Goal: Task Accomplishment & Management: Use online tool/utility

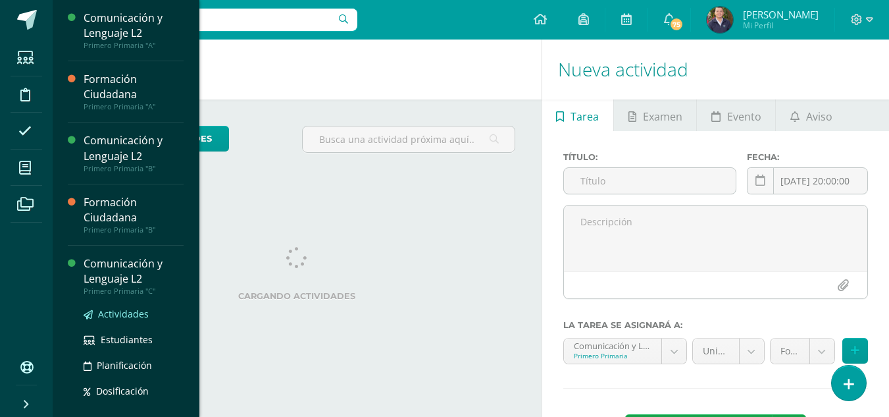
click at [126, 316] on span "Actividades" at bounding box center [123, 313] width 51 height 13
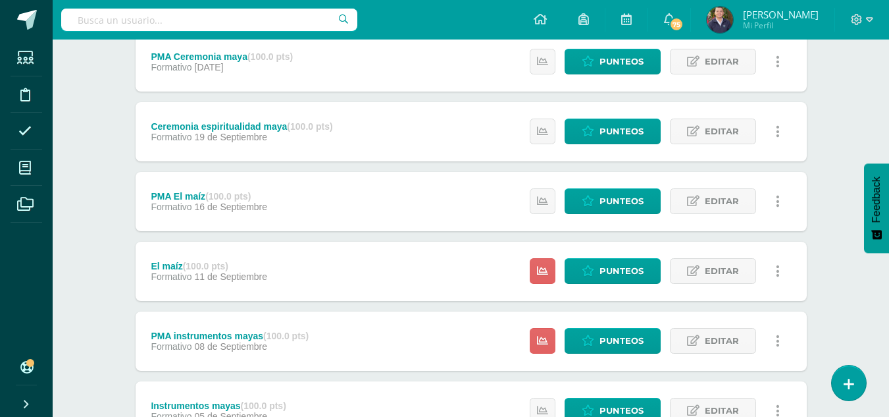
scroll to position [452, 0]
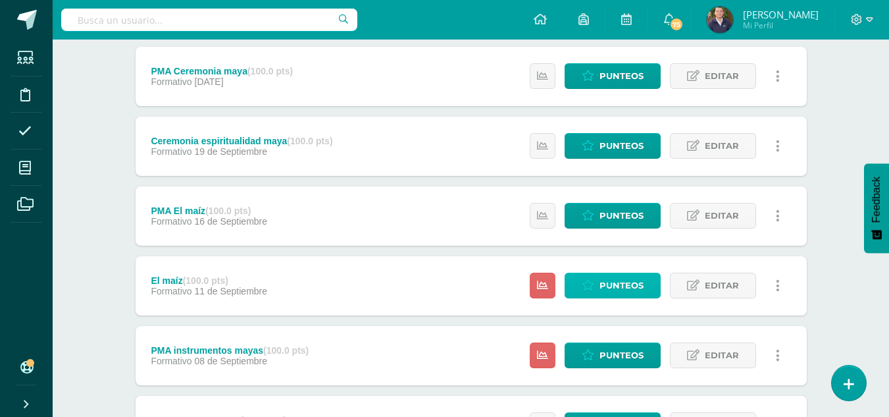
click at [610, 286] on span "Punteos" at bounding box center [622, 285] width 44 height 24
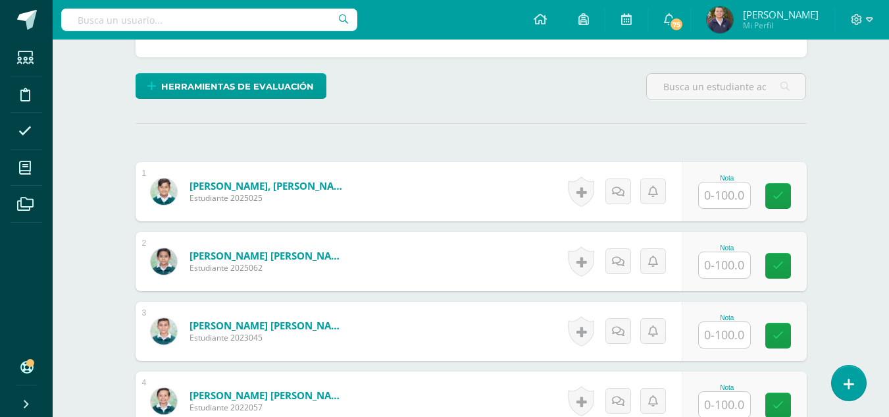
scroll to position [309, 0]
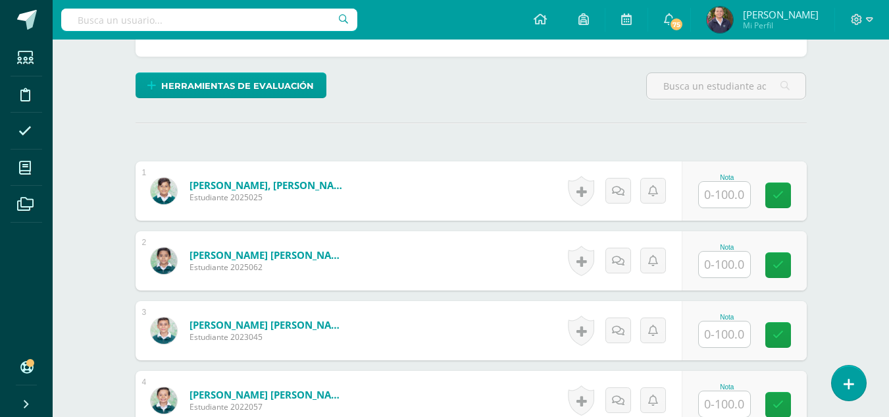
click at [721, 199] on input "text" at bounding box center [724, 195] width 51 height 26
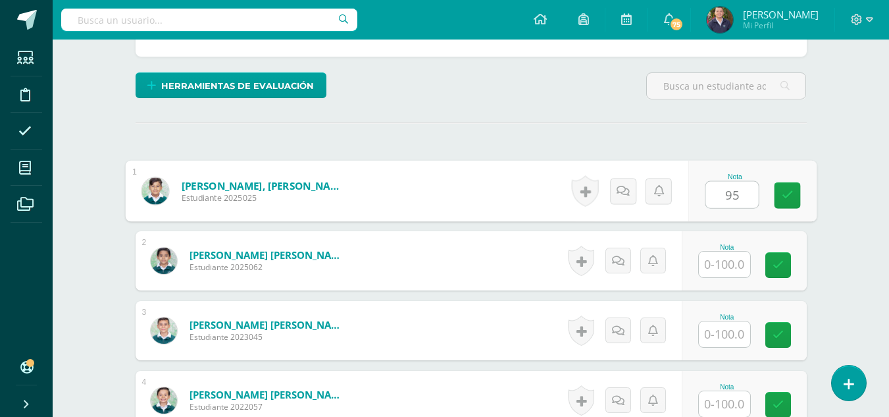
type input "95"
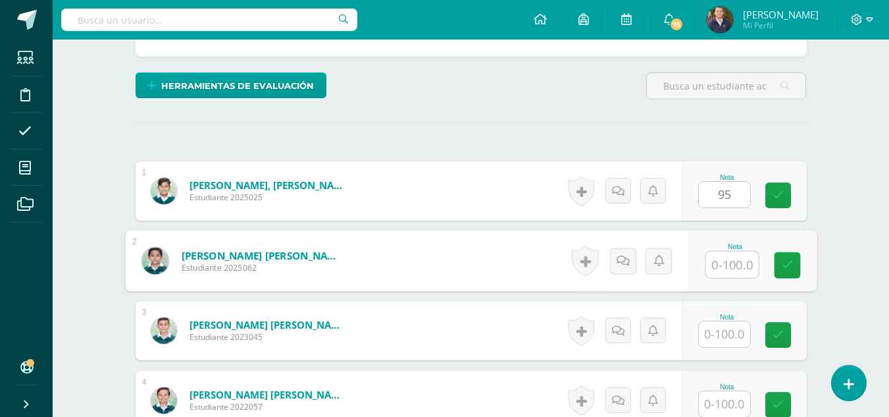
scroll to position [309, 0]
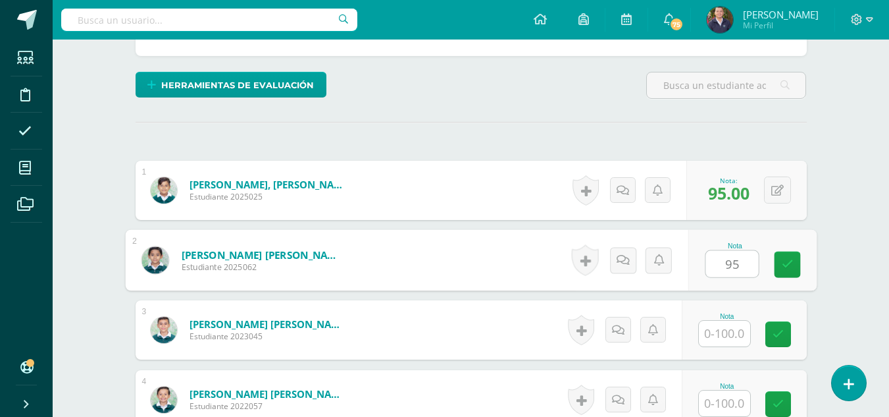
type input "95"
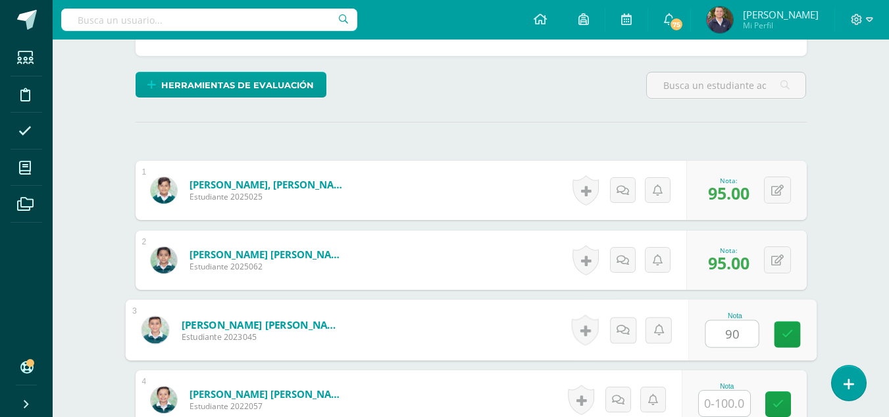
type input "90"
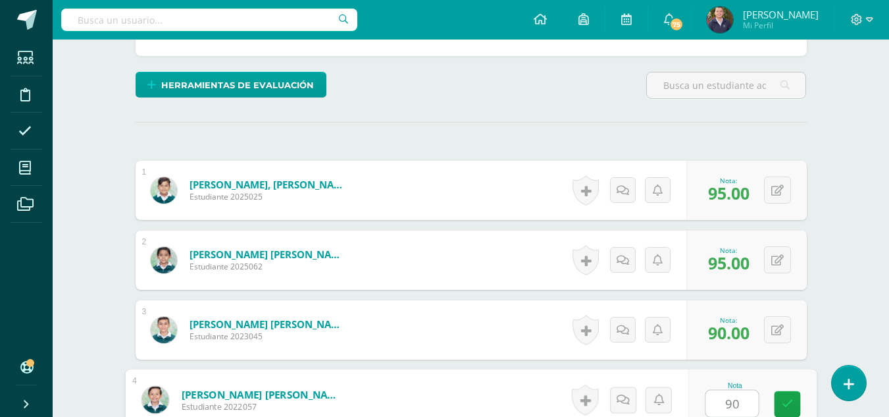
type input "90"
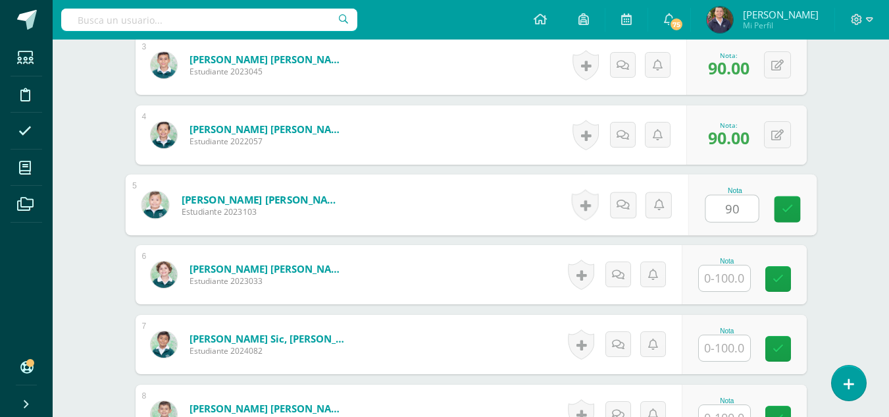
type input "90"
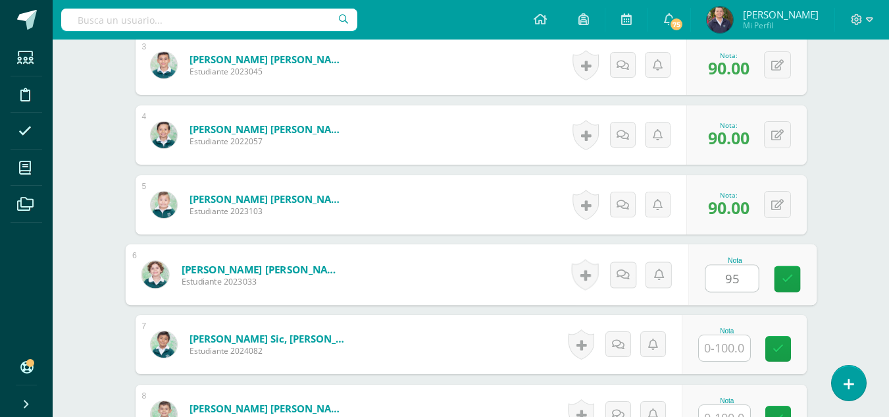
type input "95"
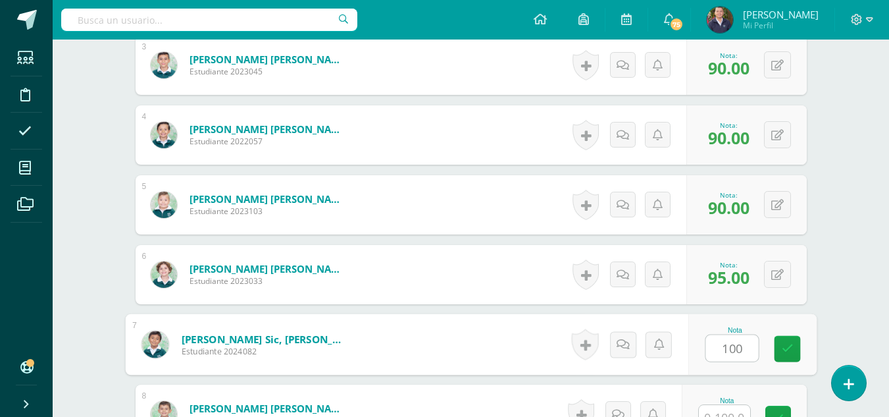
type input "100"
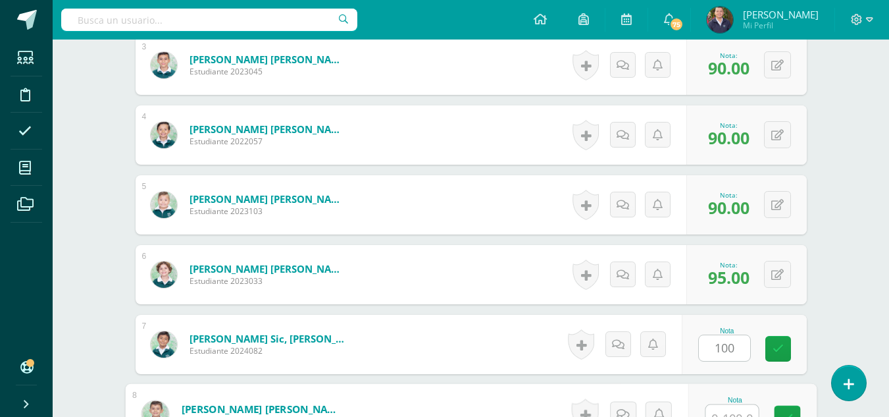
scroll to position [588, 0]
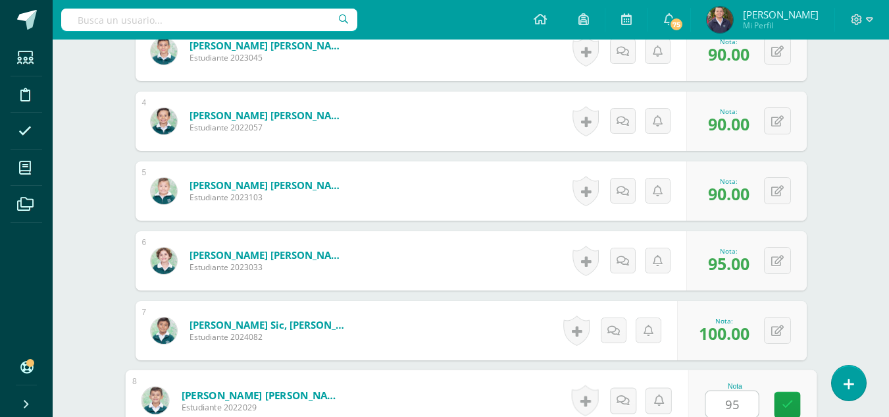
type input "95"
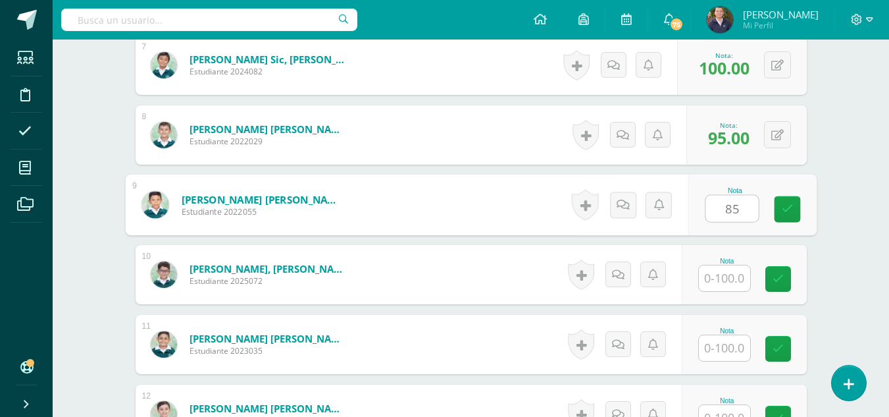
type input "85"
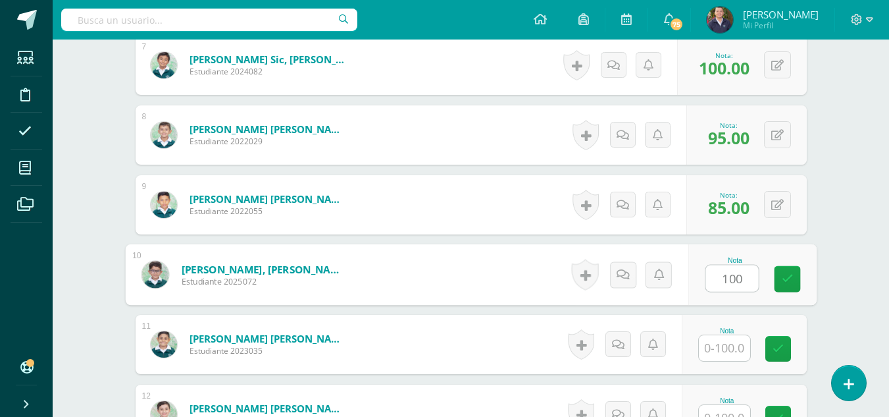
type input "100"
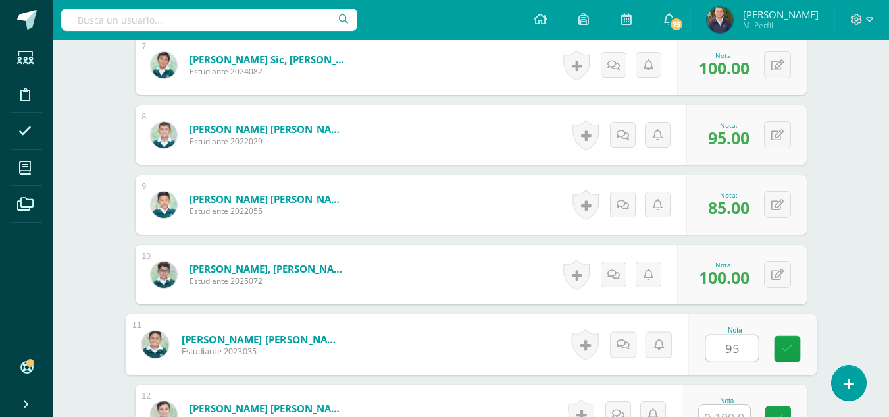
type input "95"
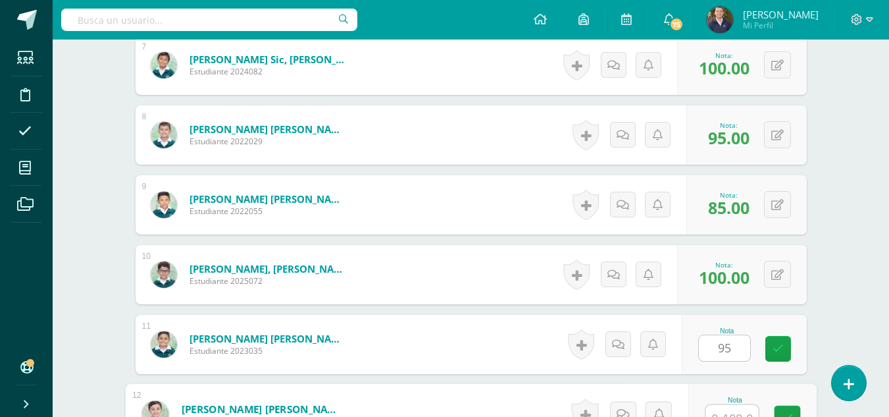
scroll to position [867, 0]
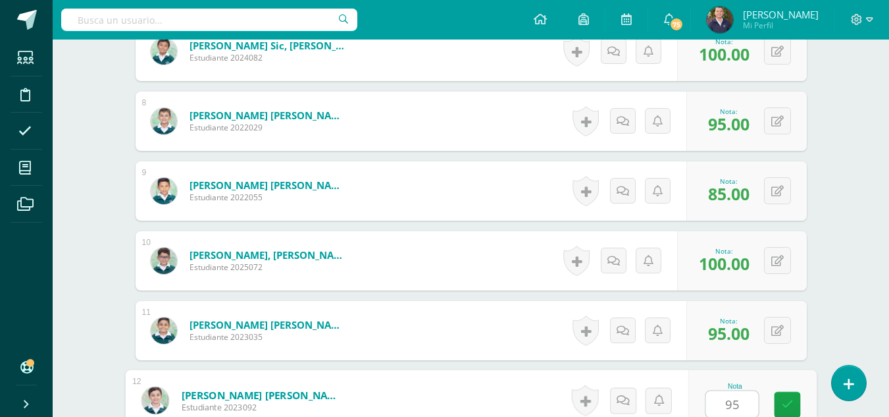
type input "95"
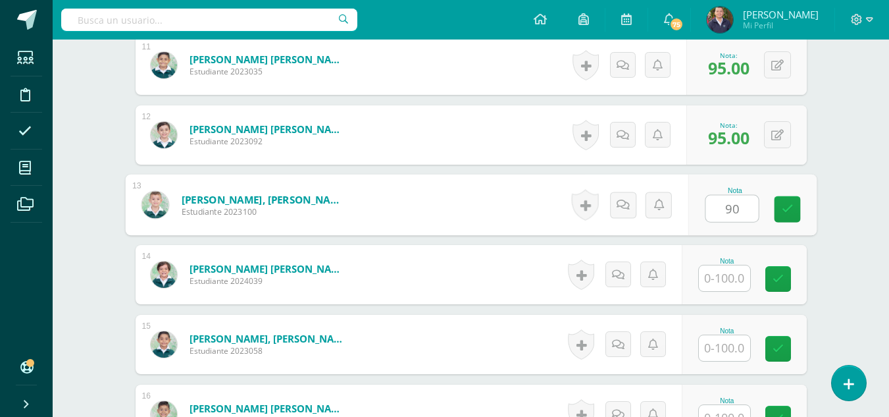
type input "90"
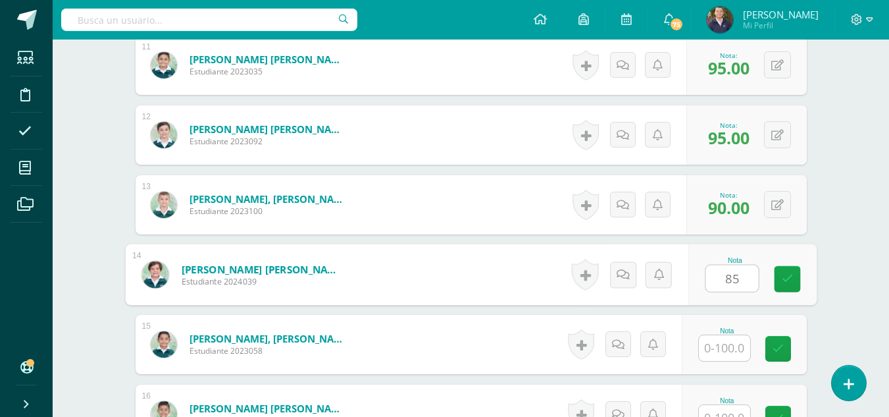
type input "85"
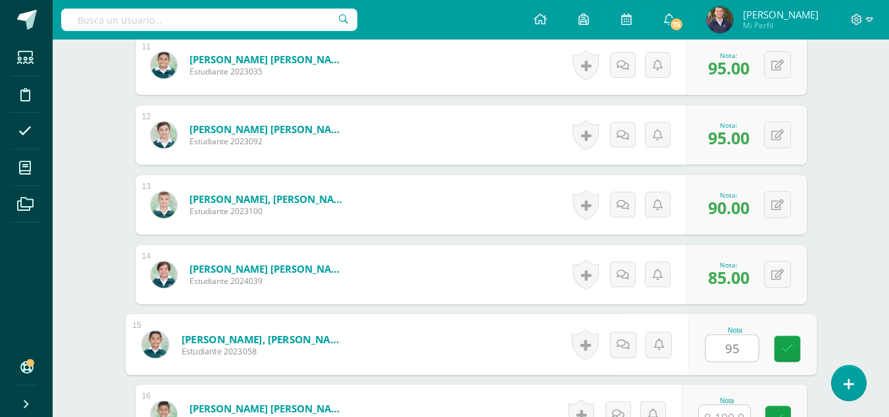
type input "95"
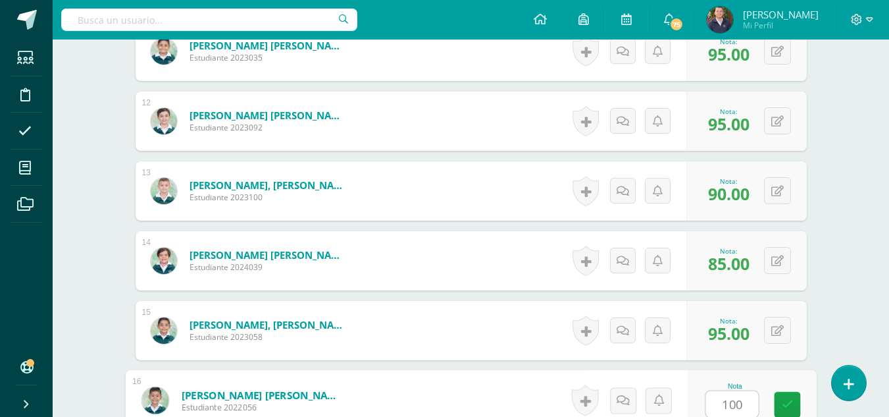
type input "100"
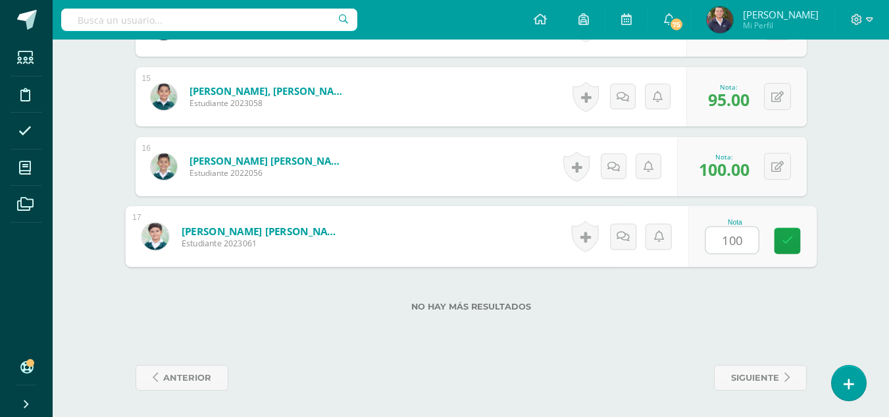
type input "100"
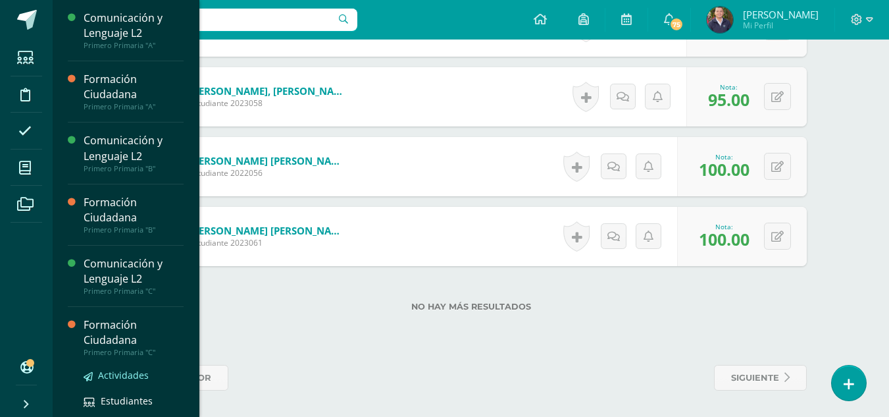
click at [111, 374] on span "Actividades" at bounding box center [123, 375] width 51 height 13
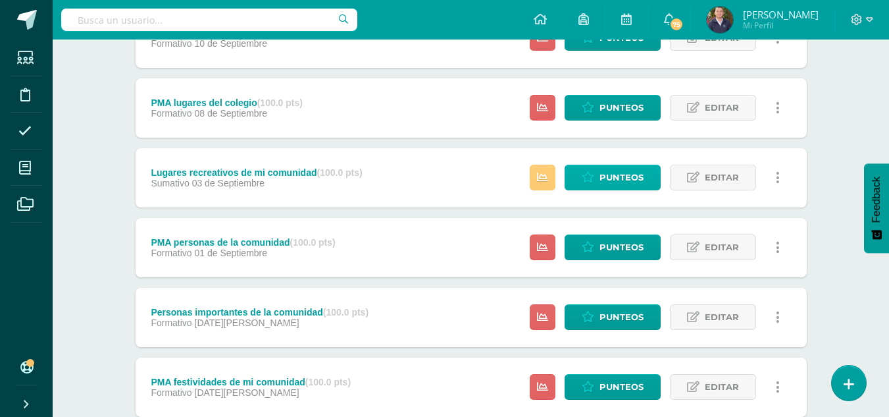
scroll to position [631, 0]
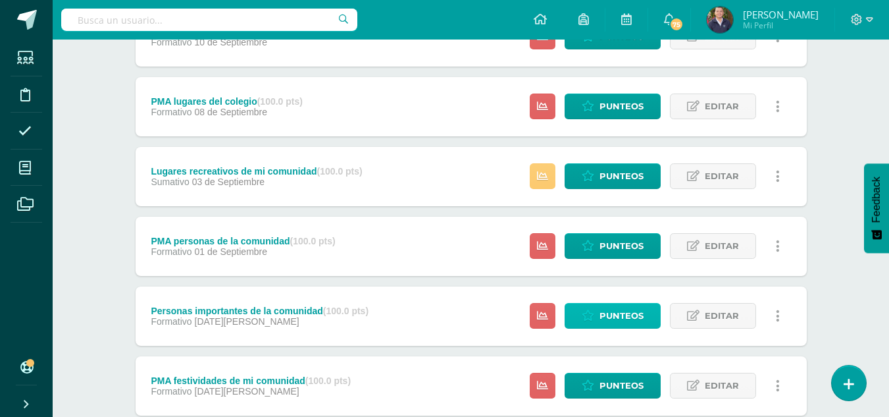
click at [617, 313] on span "Punteos" at bounding box center [622, 315] width 44 height 24
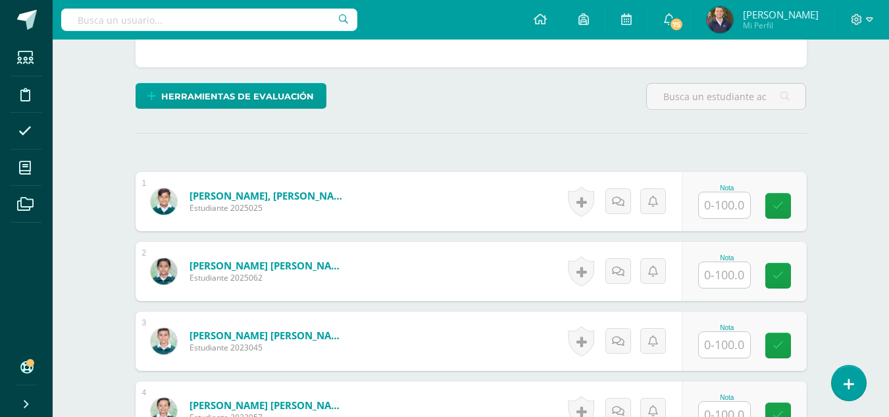
scroll to position [299, 0]
click at [726, 208] on input "text" at bounding box center [724, 205] width 51 height 26
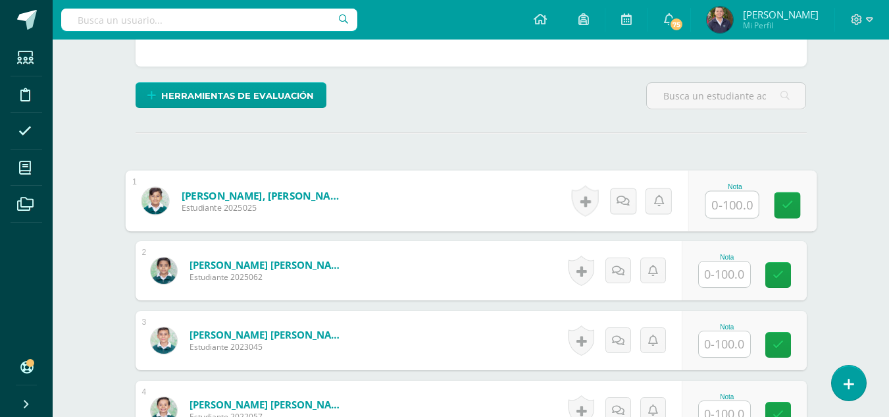
scroll to position [300, 0]
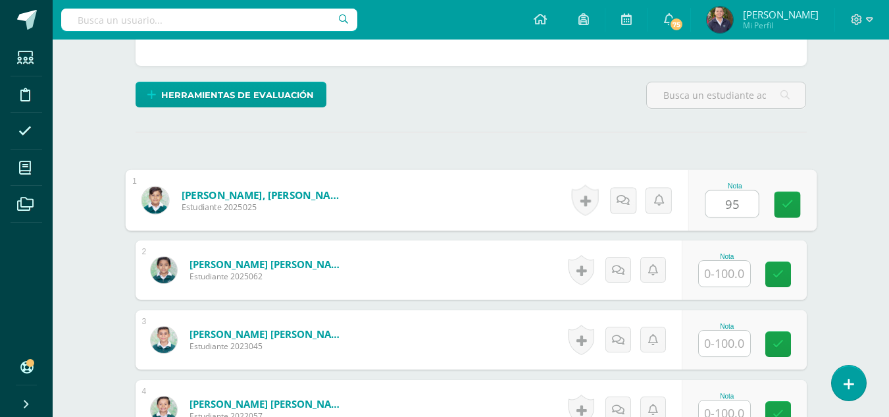
type input "95"
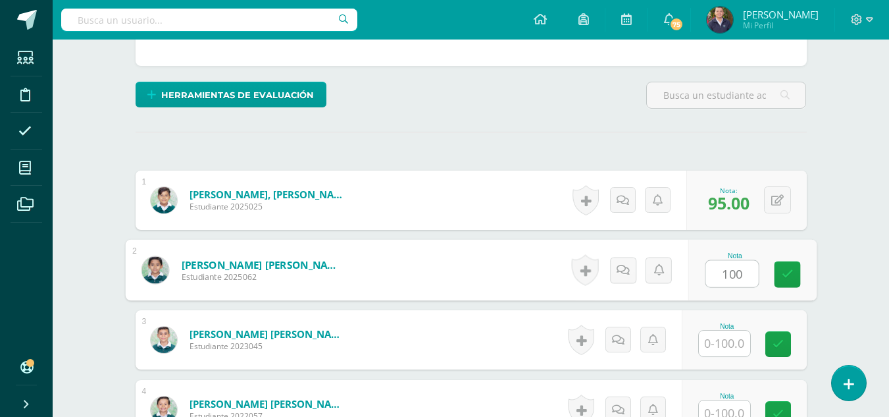
type input "100"
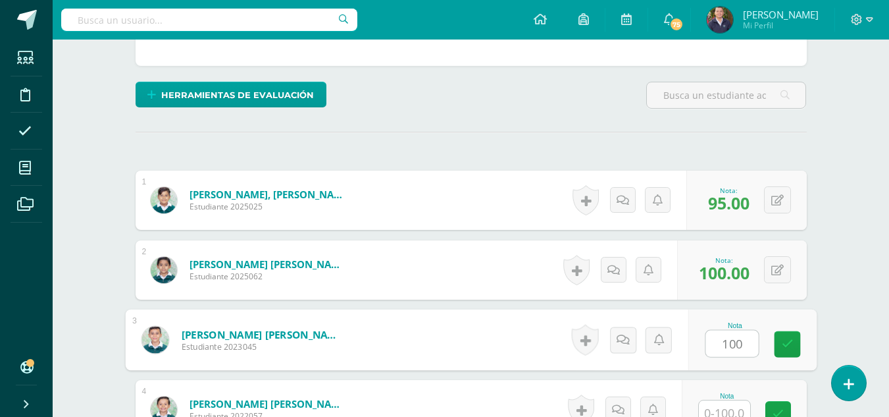
type input "100"
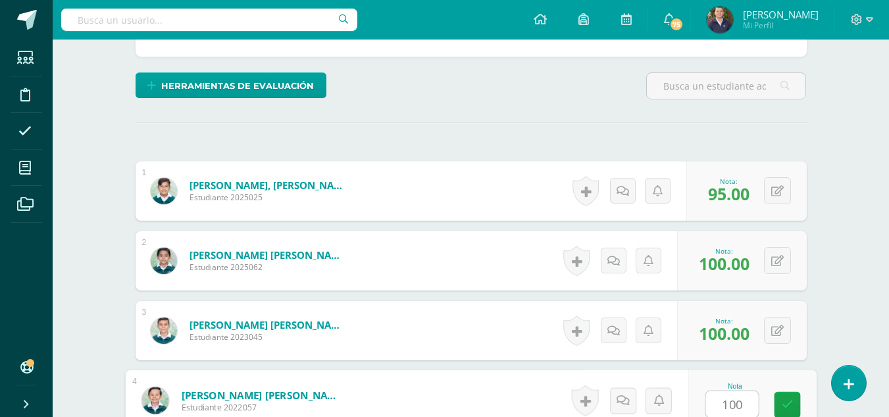
type input "100"
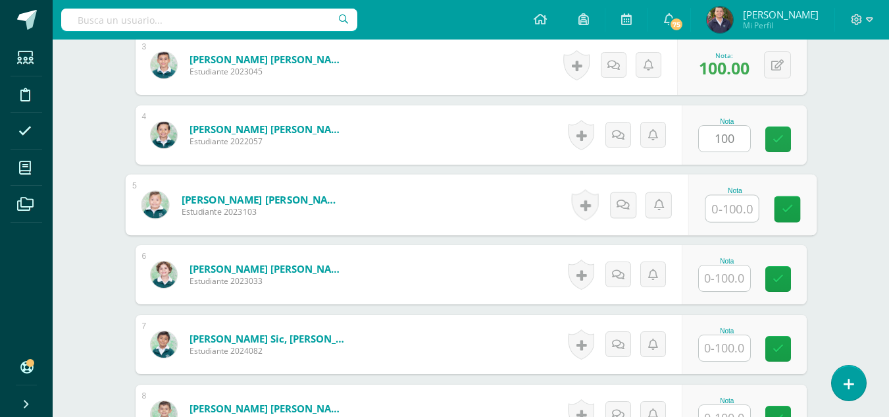
type input "1"
type input "90"
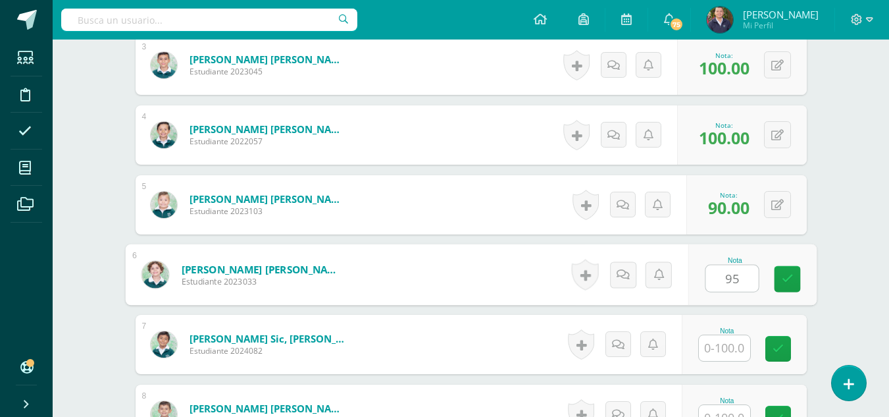
type input "95"
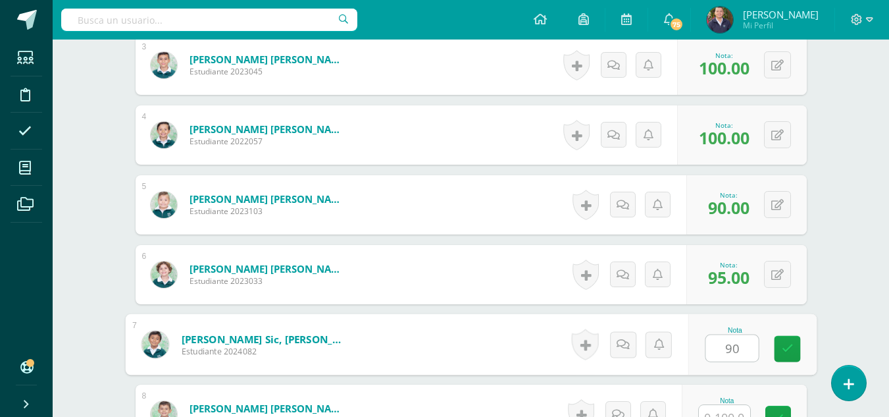
type input "90"
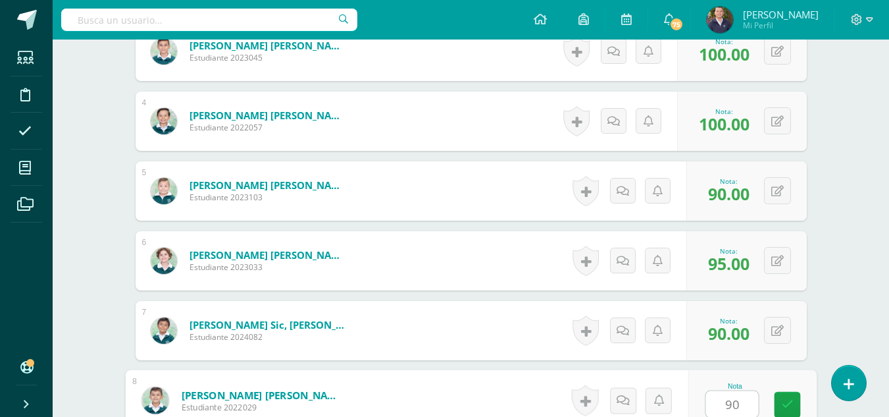
type input "90"
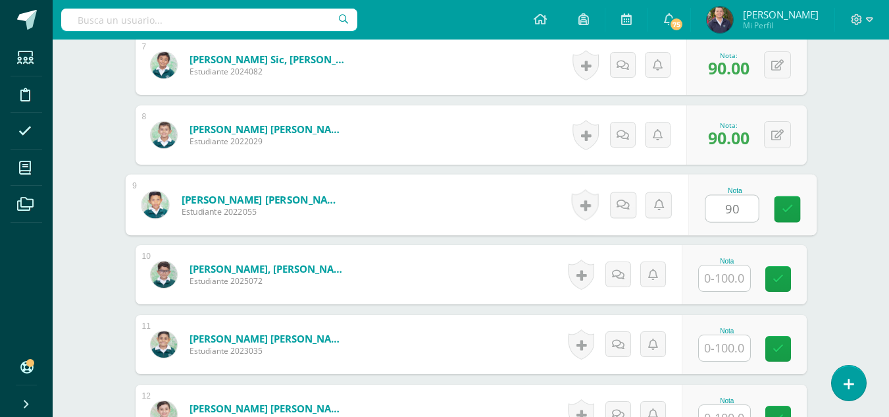
type input "90"
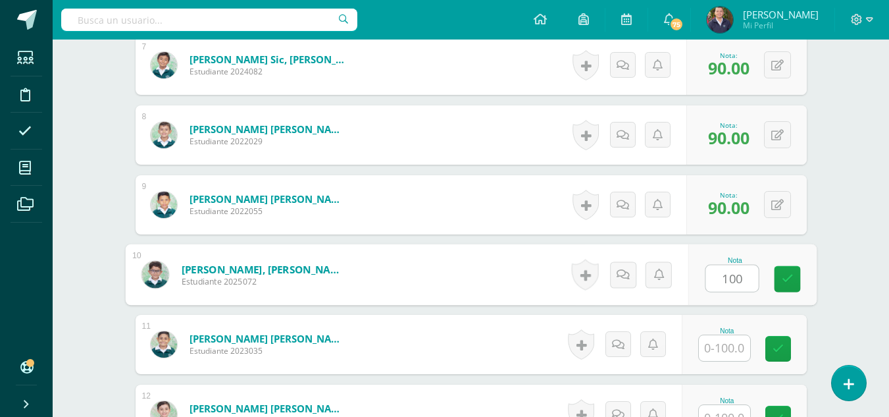
type input "100"
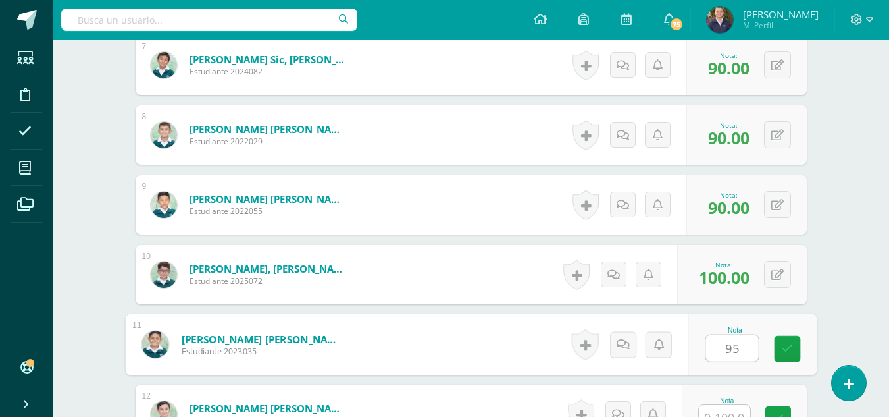
type input "95"
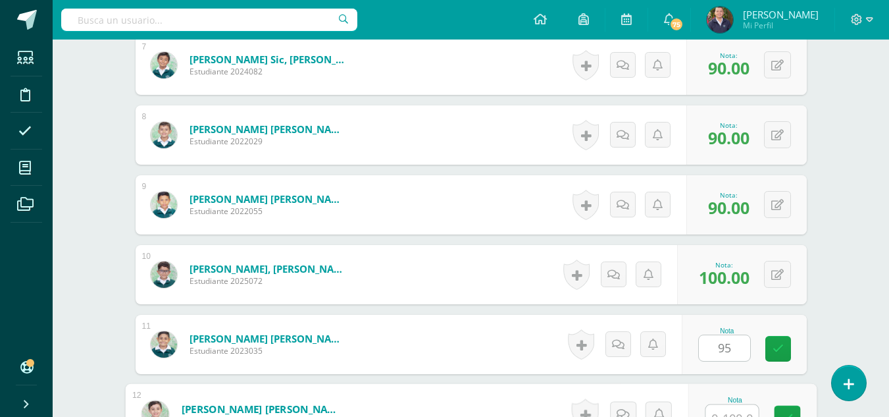
scroll to position [867, 0]
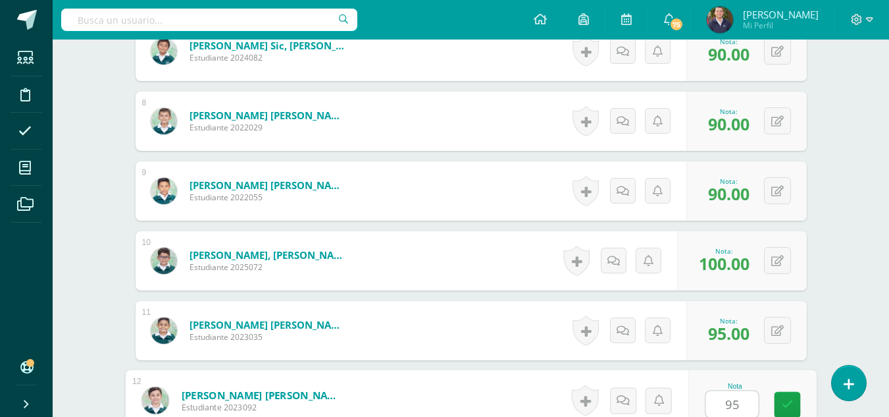
type input "95"
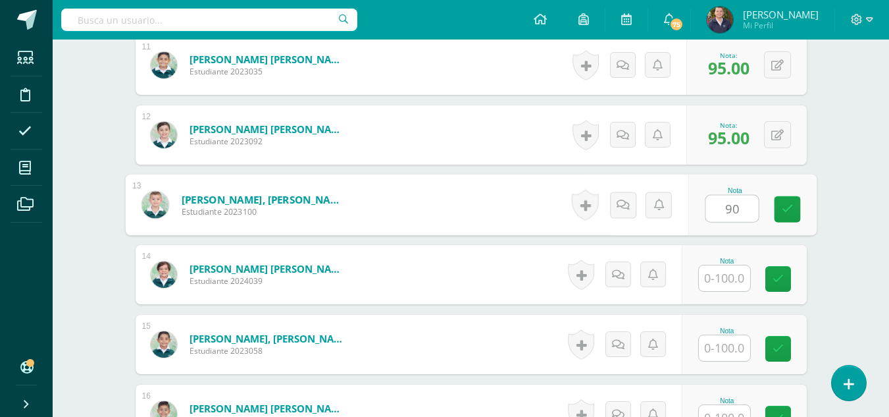
type input "90"
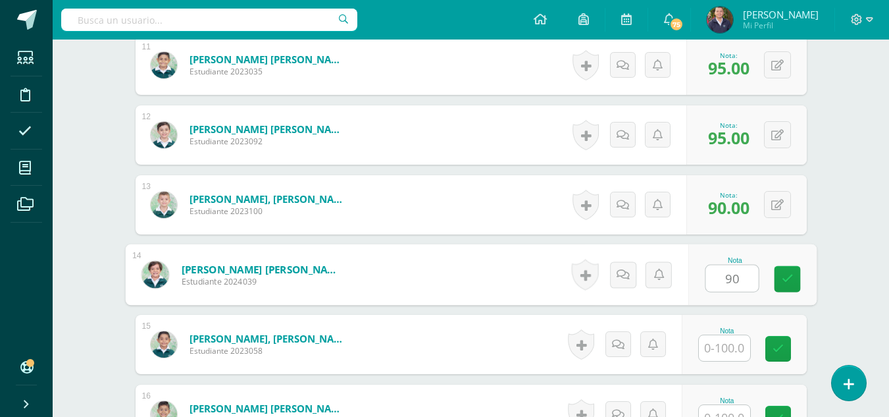
type input "90"
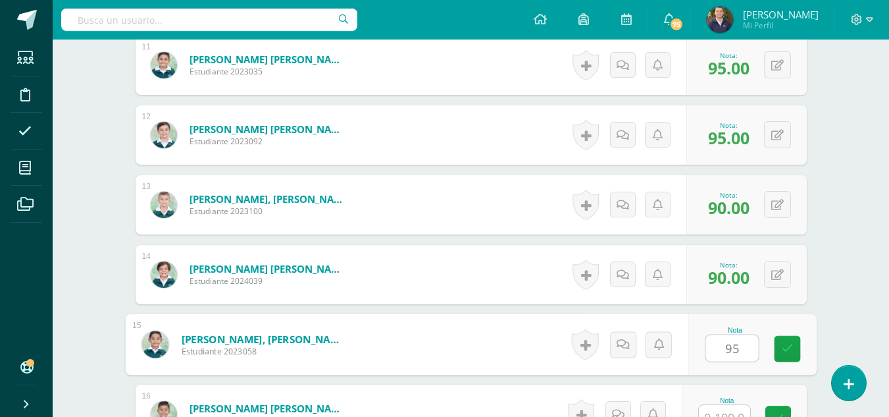
type input "95"
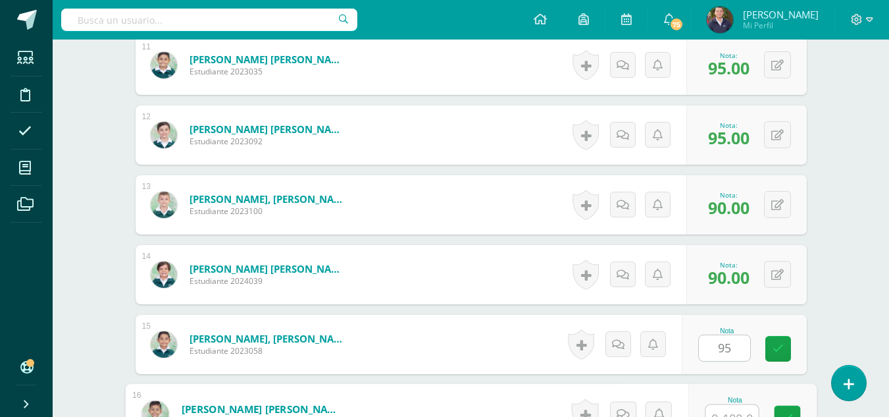
scroll to position [1146, 0]
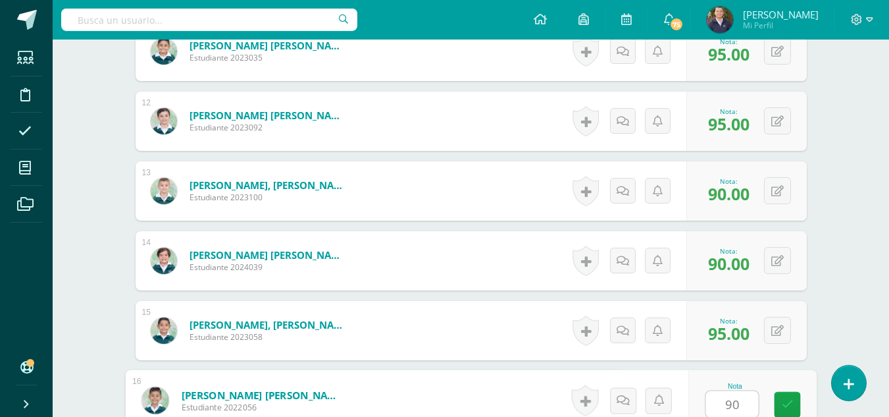
type input "90"
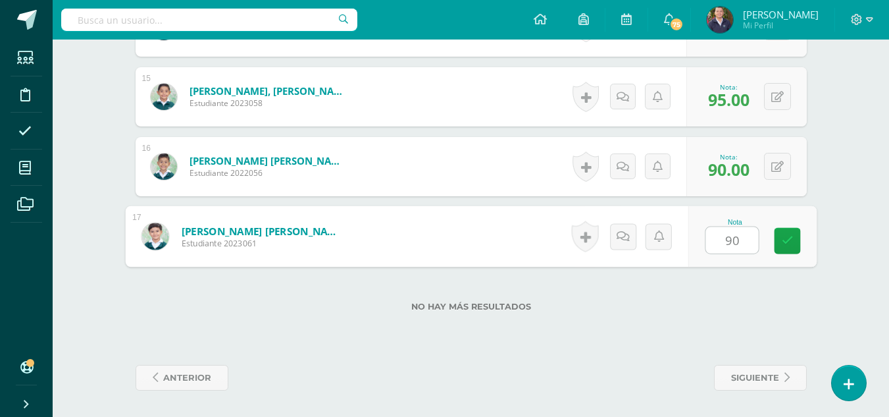
type input "90"
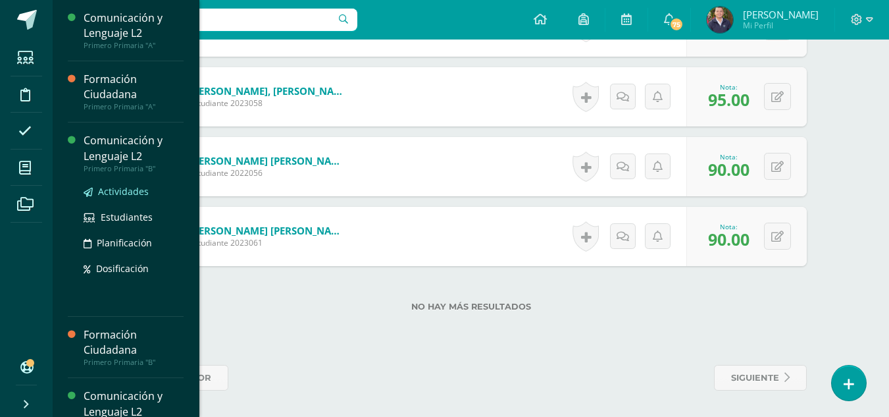
click at [111, 190] on span "Actividades" at bounding box center [123, 191] width 51 height 13
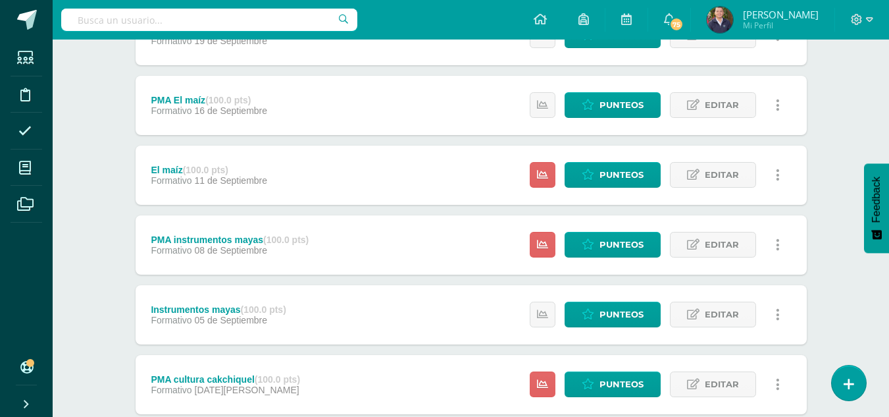
scroll to position [565, 0]
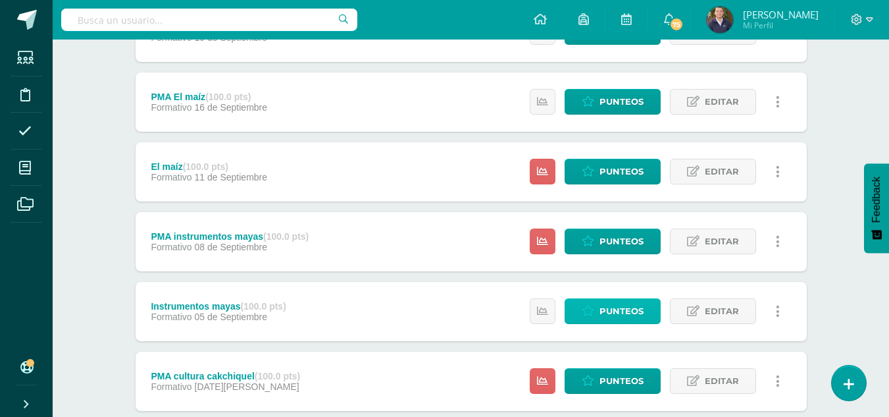
click at [622, 303] on span "Punteos" at bounding box center [622, 311] width 44 height 24
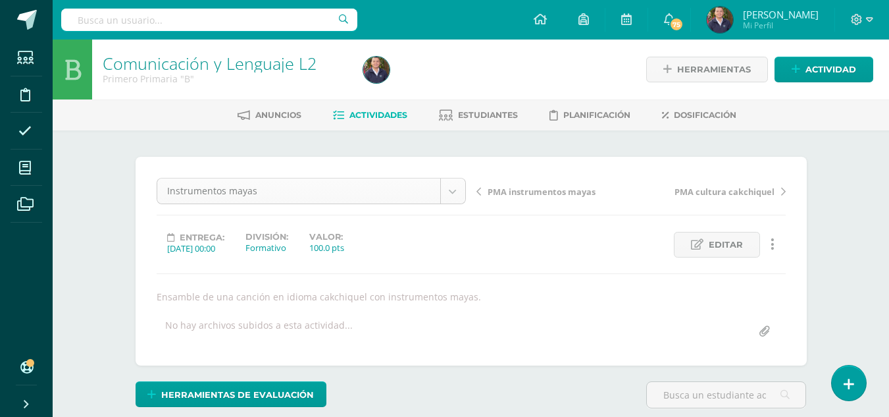
scroll to position [1, 0]
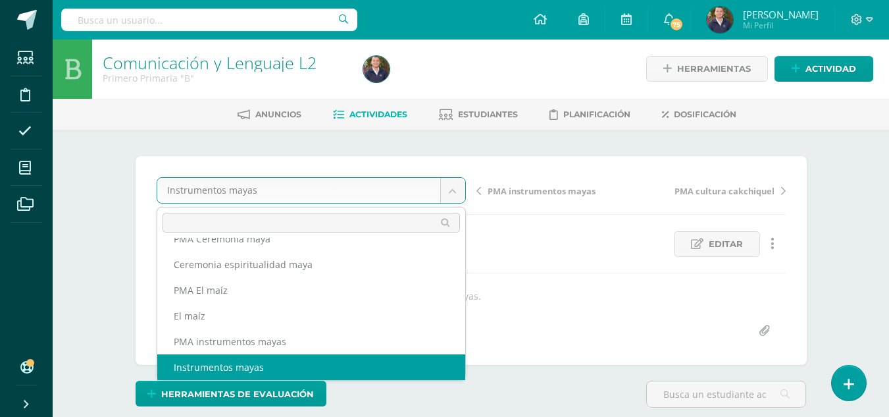
scroll to position [108, 0]
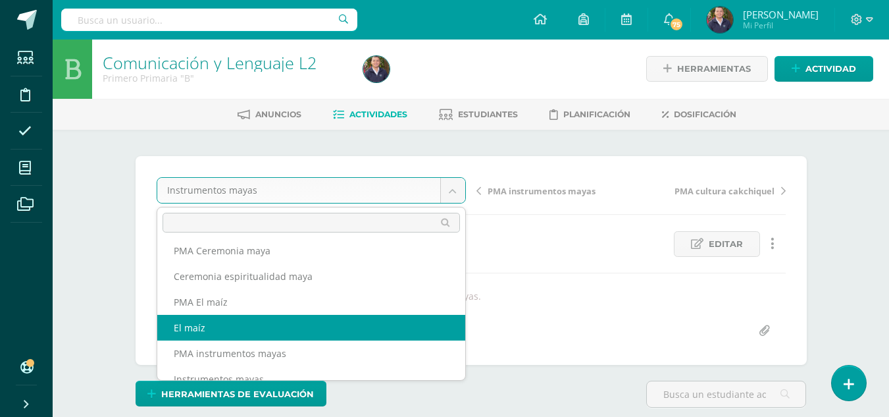
select select "/dashboard/teacher/grade-activity/264113/"
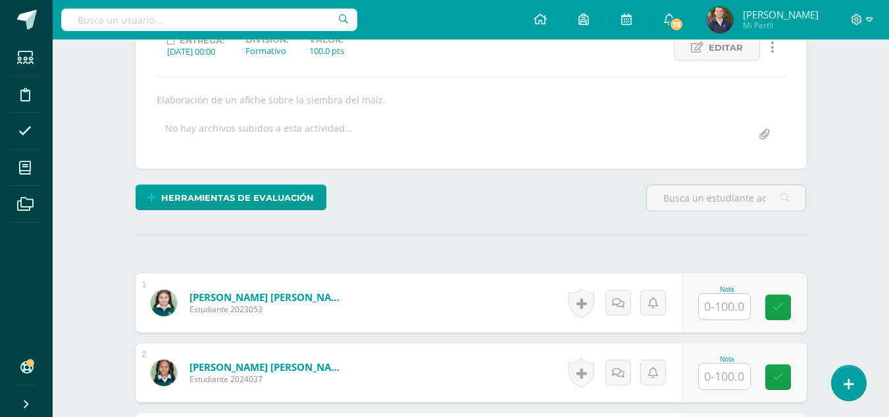
scroll to position [197, 0]
click at [725, 303] on input "text" at bounding box center [724, 306] width 51 height 26
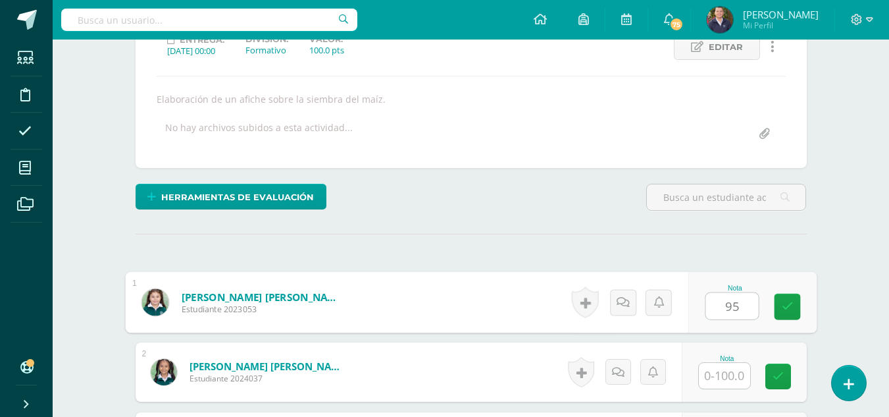
type input "95"
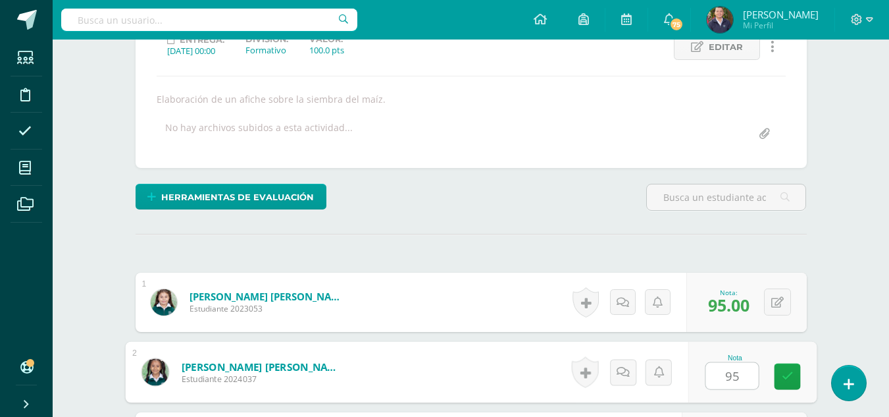
type input "95"
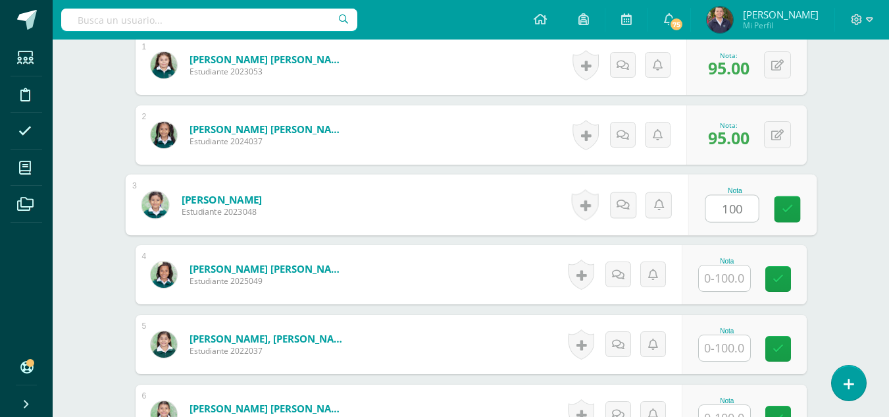
type input "100"
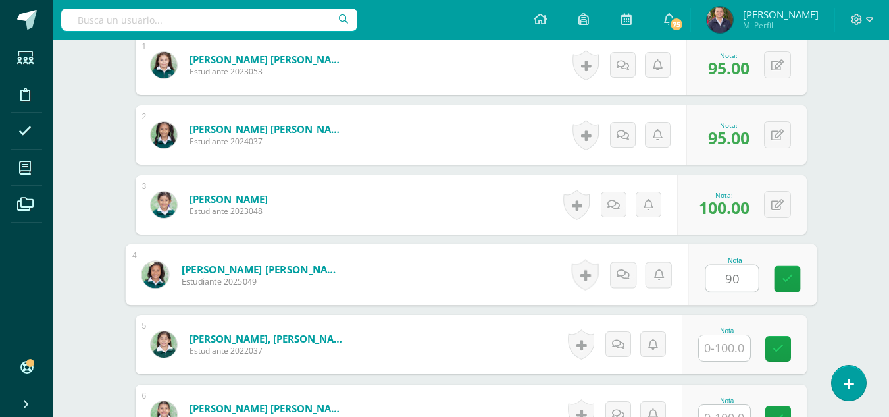
type input "90"
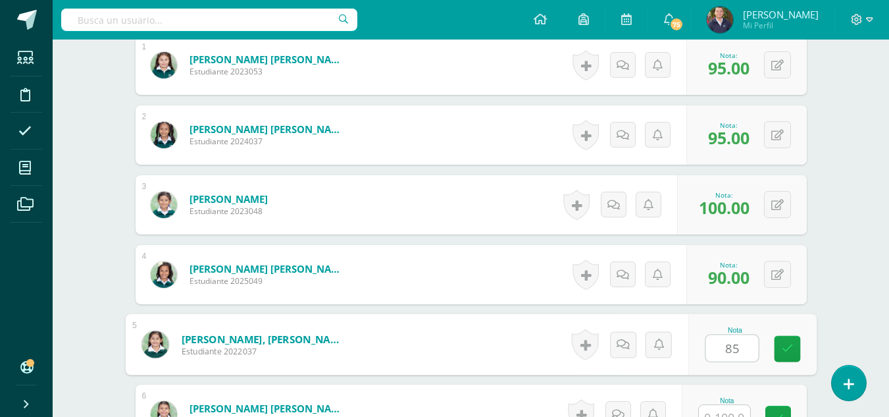
type input "85"
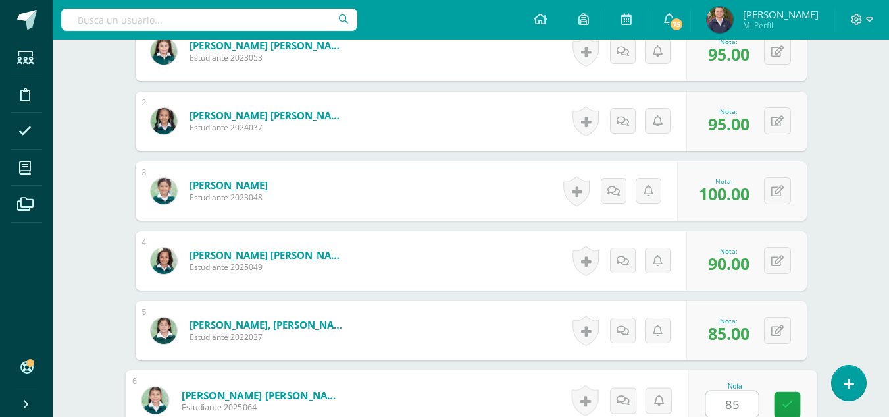
type input "85"
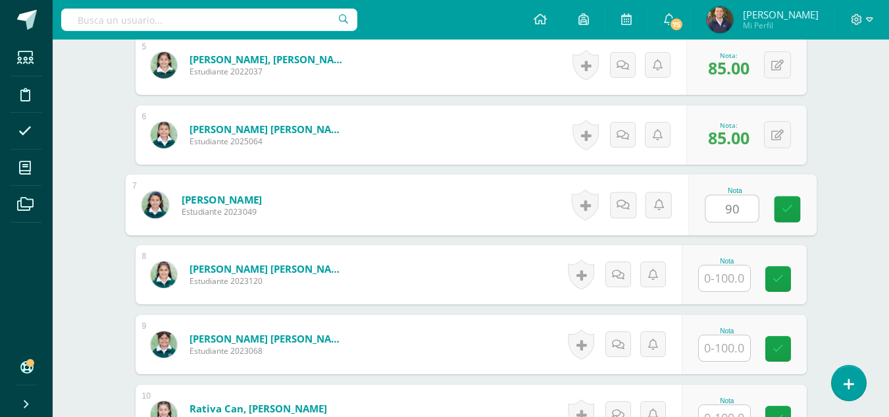
type input "90"
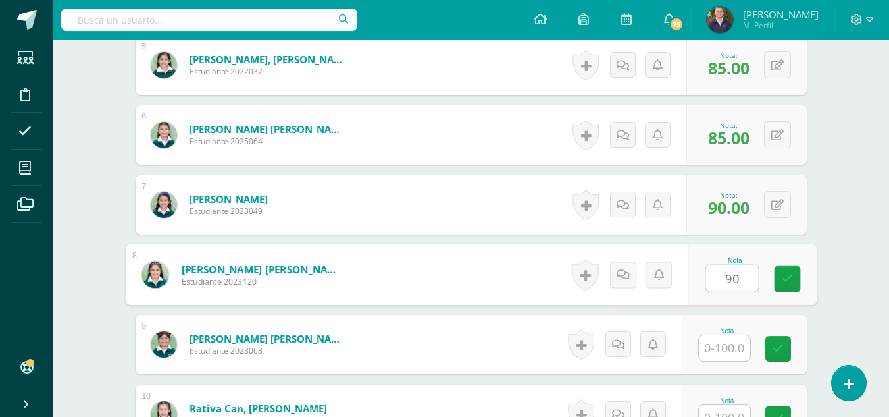
type input "90"
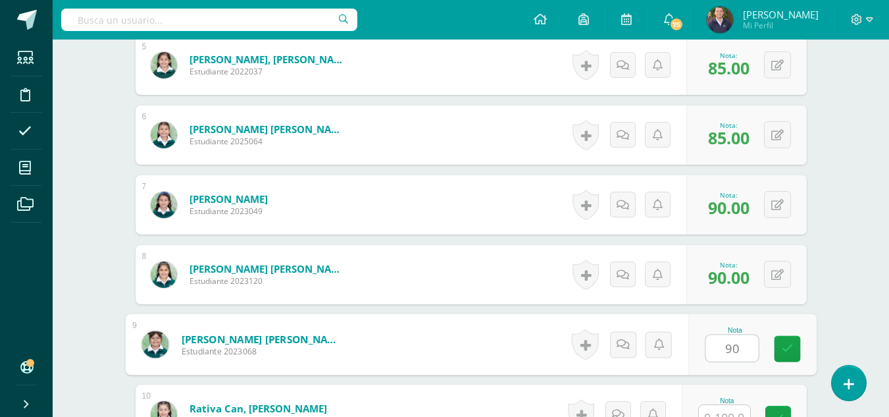
type input "90"
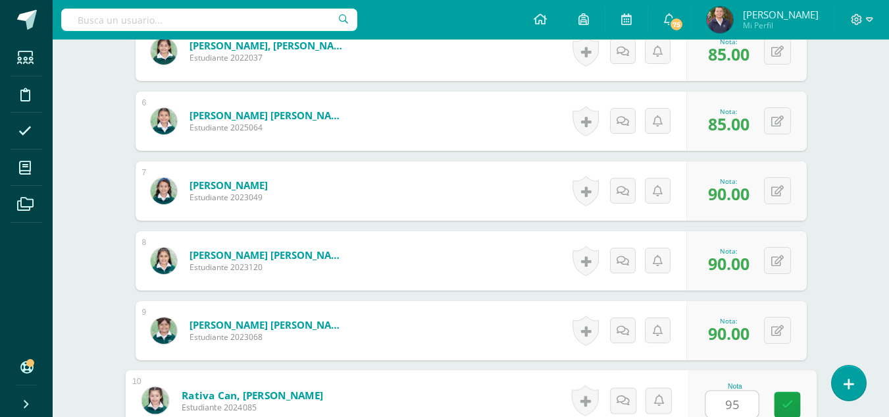
type input "95"
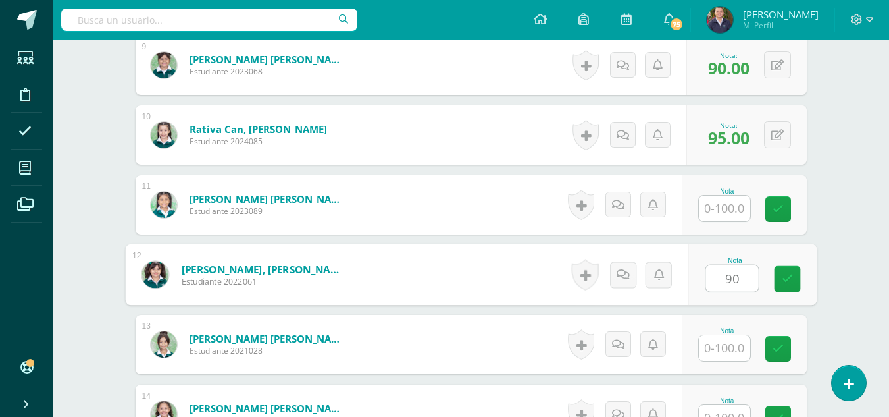
type input "90"
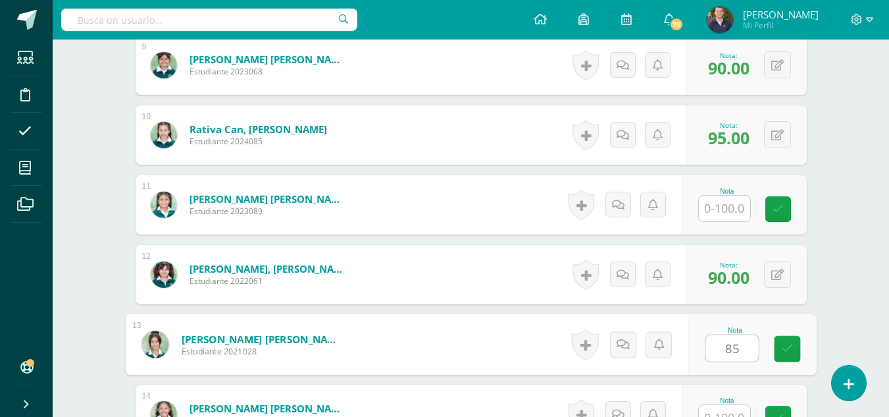
type input "85"
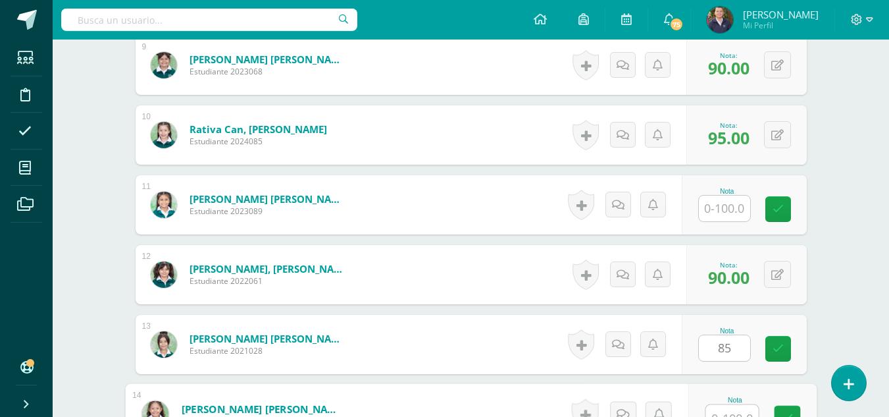
scroll to position [1007, 0]
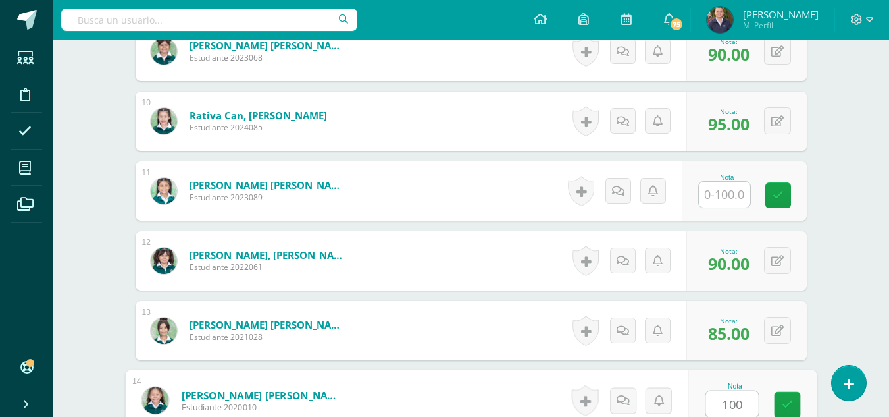
type input "100"
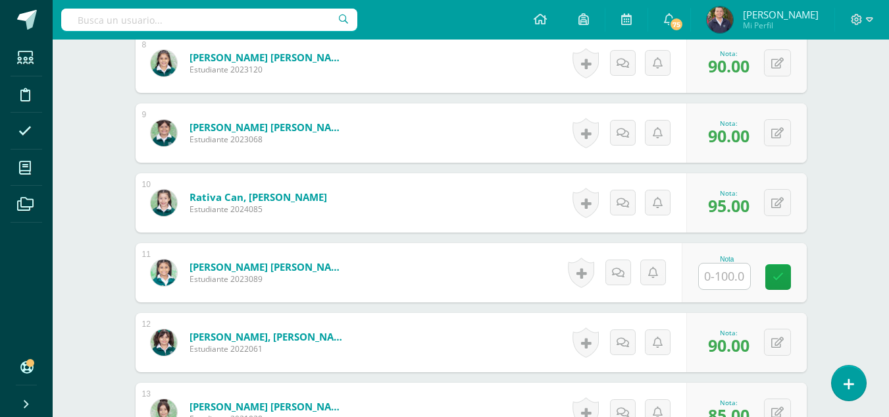
scroll to position [928, 0]
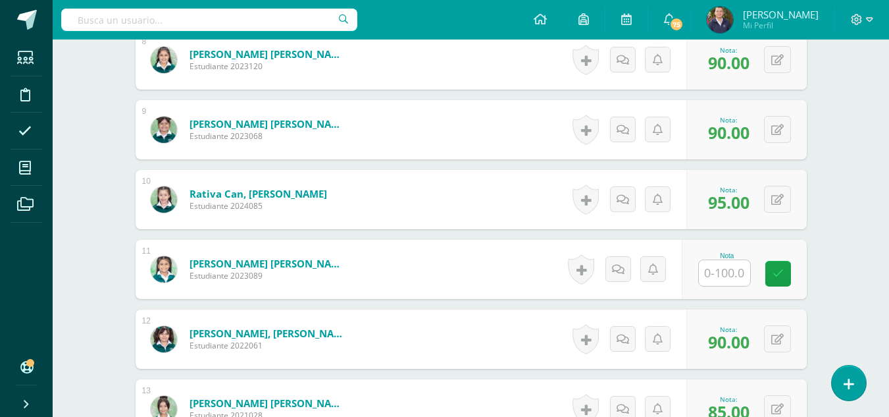
type input "85"
click at [722, 274] on input "text" at bounding box center [724, 273] width 51 height 26
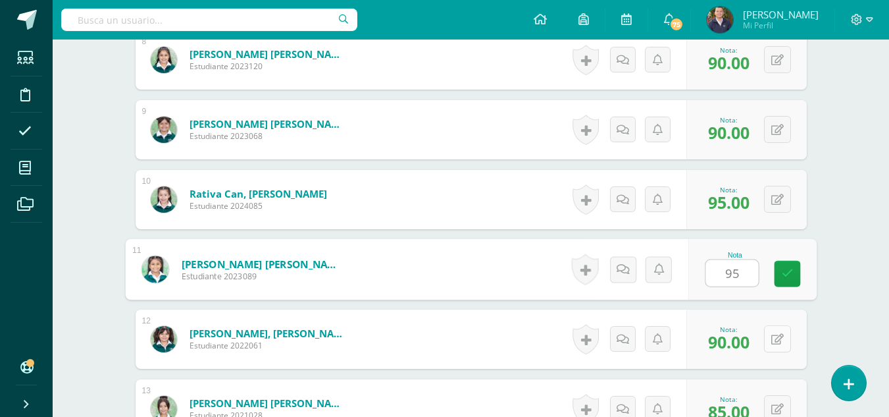
type input "95"
click at [779, 336] on icon at bounding box center [778, 339] width 13 height 11
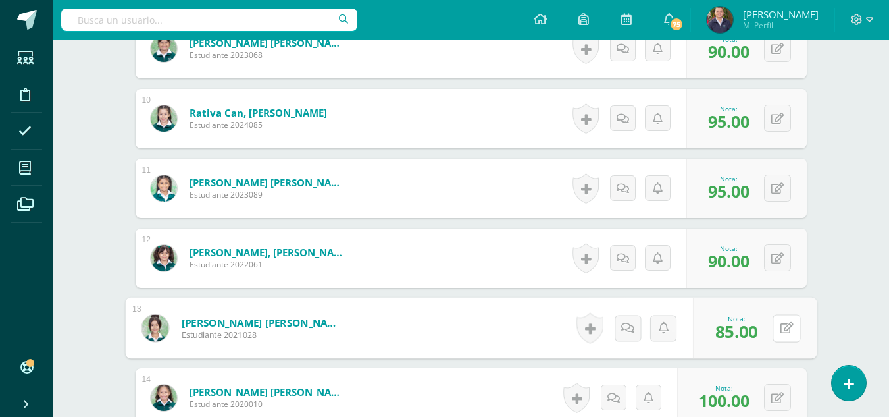
scroll to position [1009, 0]
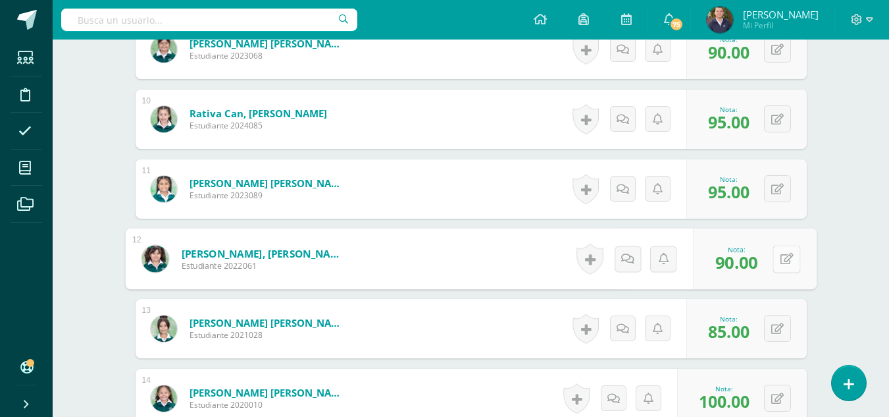
click at [774, 259] on button at bounding box center [787, 259] width 28 height 28
click at [779, 332] on icon at bounding box center [778, 328] width 13 height 11
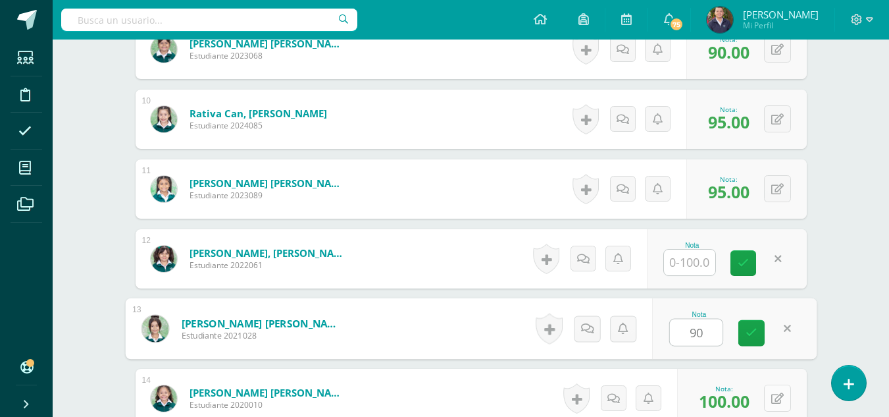
type input "90"
click at [777, 402] on button at bounding box center [777, 397] width 27 height 27
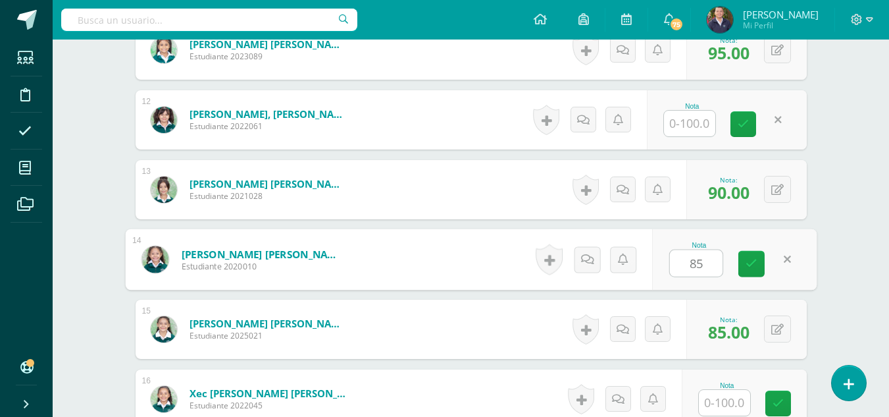
scroll to position [1151, 0]
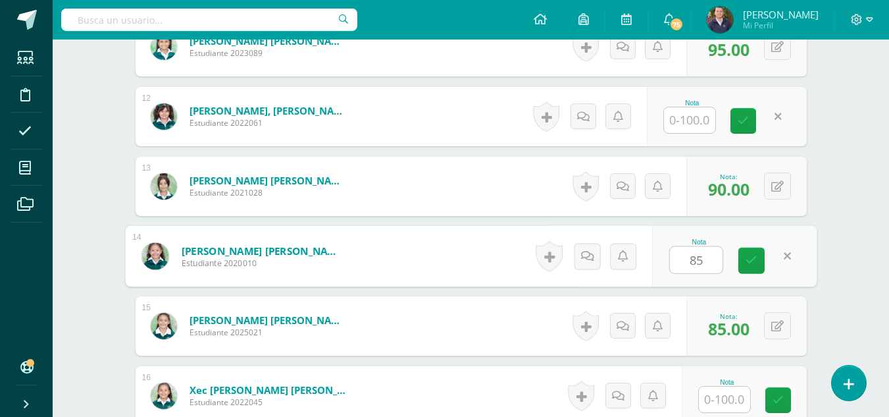
type input "85"
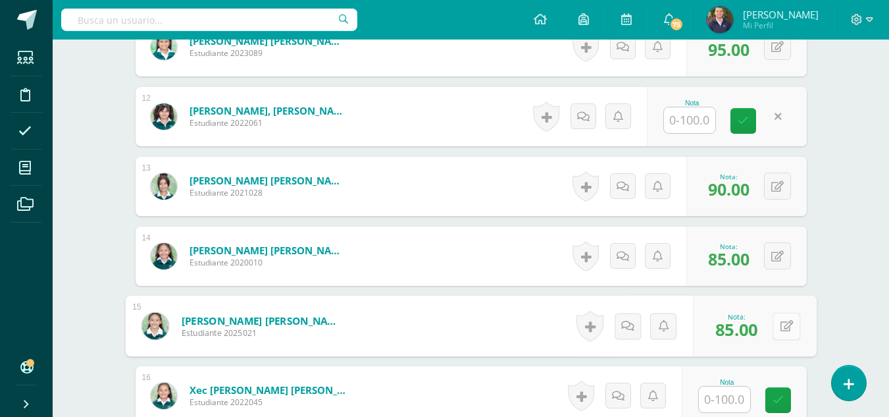
click at [781, 325] on icon at bounding box center [786, 325] width 13 height 11
type input "100"
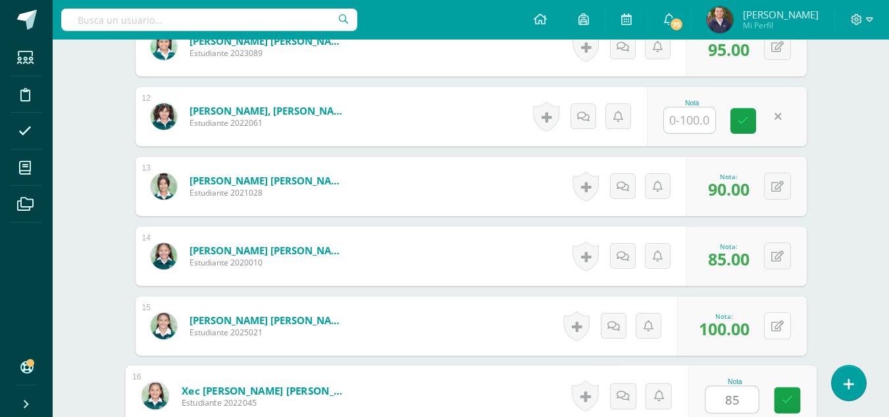
type input "85"
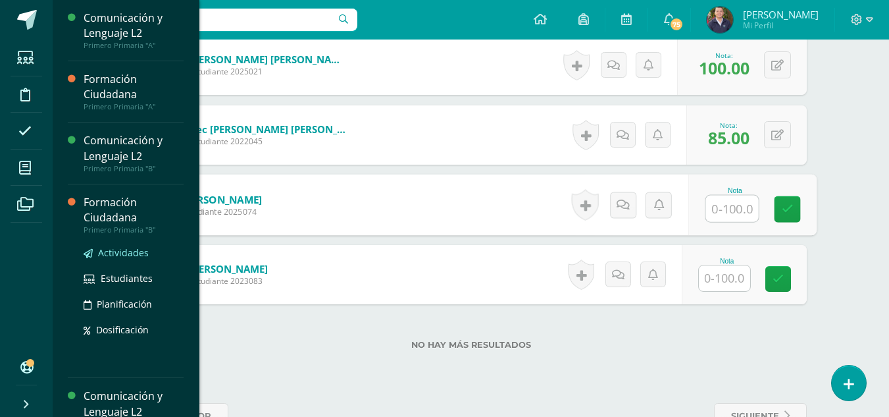
click at [124, 251] on span "Actividades" at bounding box center [123, 252] width 51 height 13
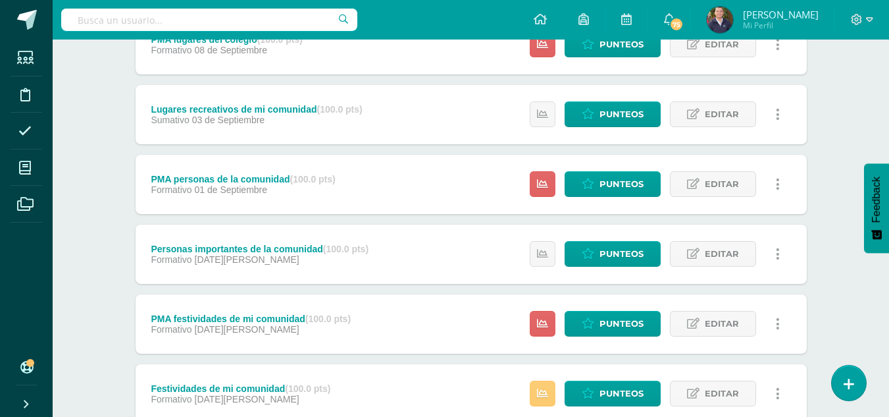
scroll to position [699, 0]
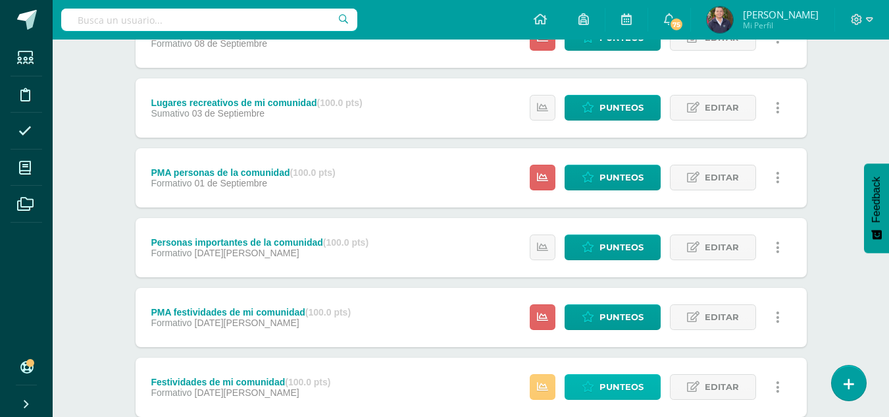
click at [621, 392] on span "Punteos" at bounding box center [622, 387] width 44 height 24
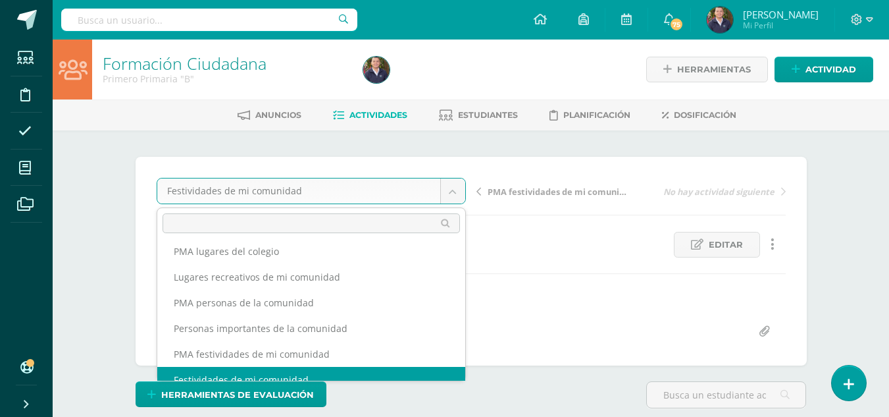
scroll to position [197, 0]
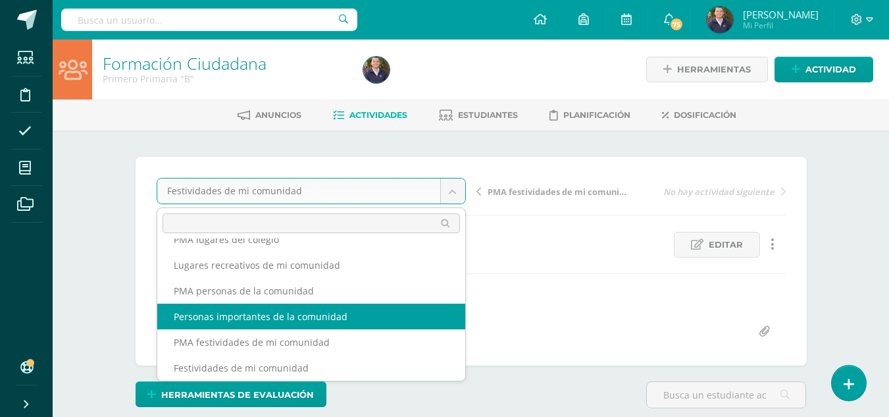
select select "/dashboard/teacher/grade-activity/264069/"
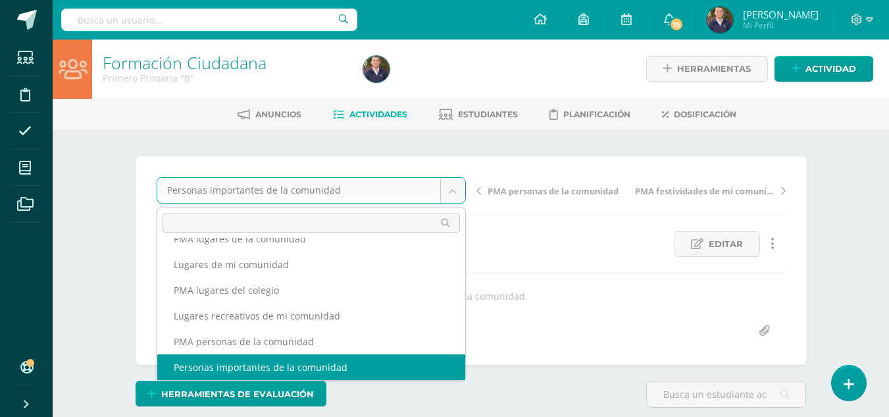
scroll to position [134, 0]
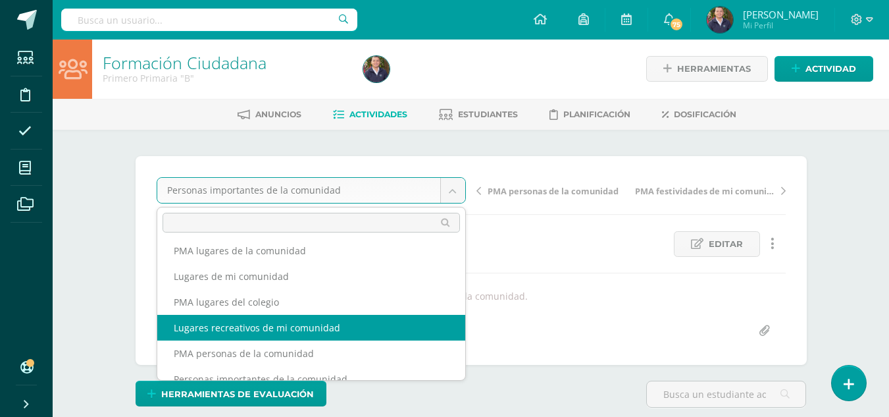
select select "/dashboard/teacher/grade-activity/264071/"
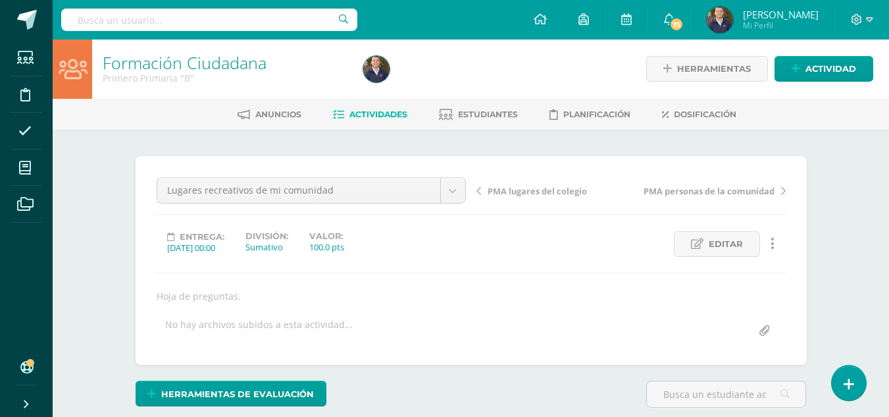
scroll to position [1, 0]
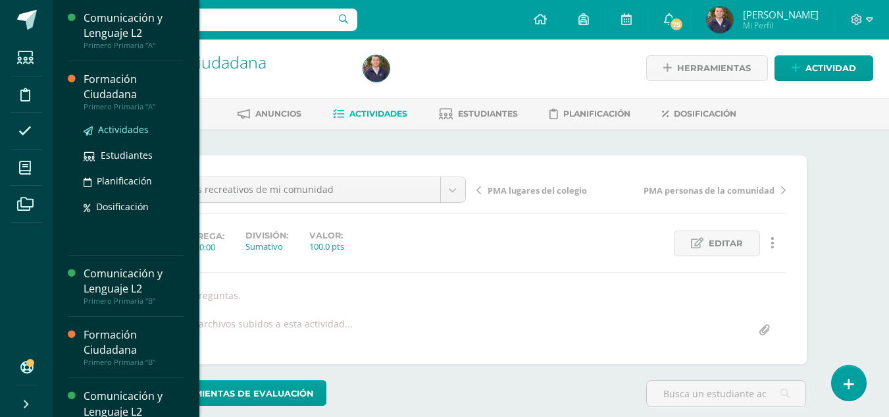
click at [123, 132] on span "Actividades" at bounding box center [123, 129] width 51 height 13
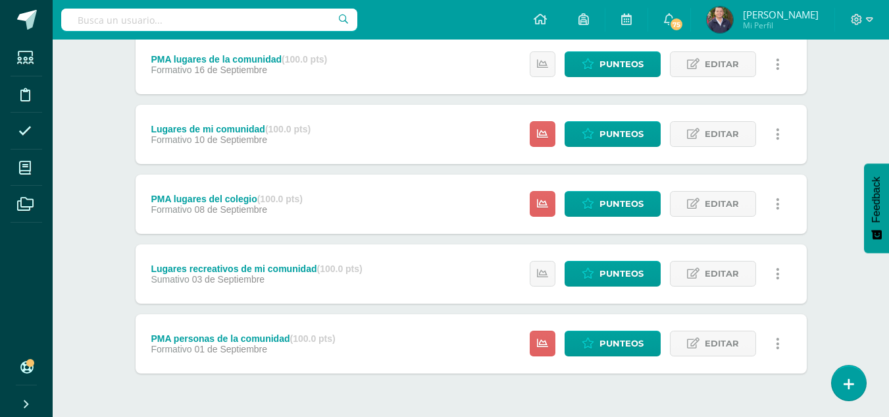
scroll to position [573, 0]
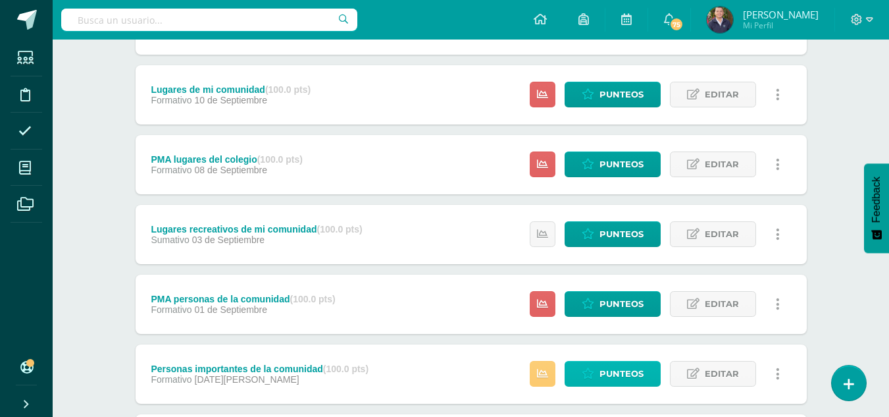
click at [604, 371] on span "Punteos" at bounding box center [622, 373] width 44 height 24
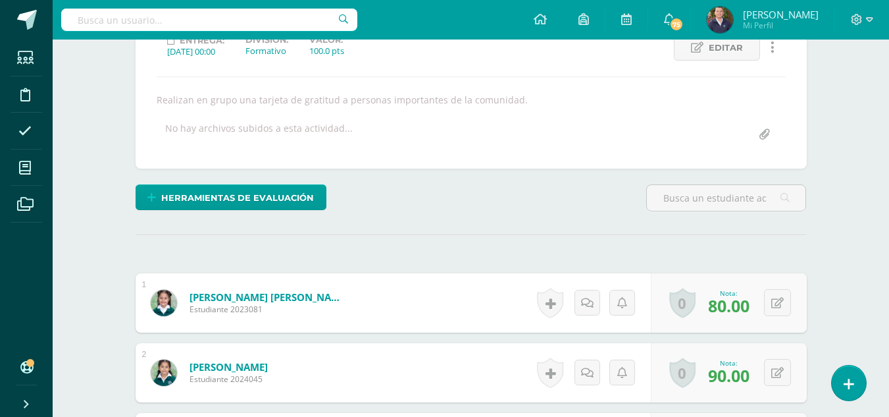
scroll to position [197, 0]
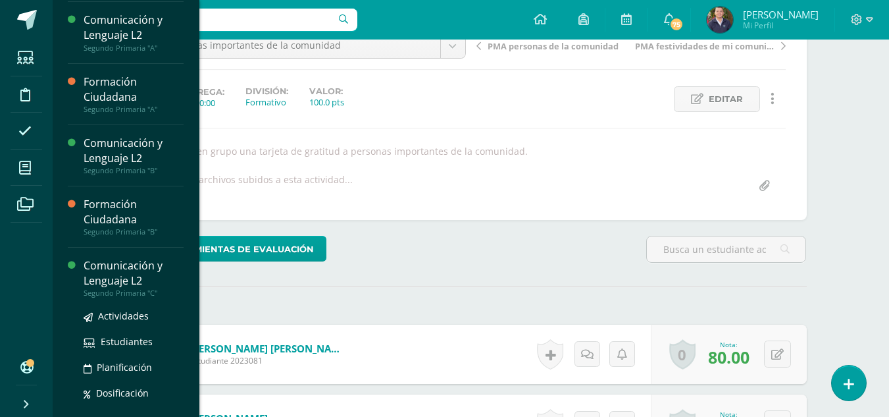
scroll to position [146, 0]
click at [115, 315] on span "Actividades" at bounding box center [123, 315] width 51 height 13
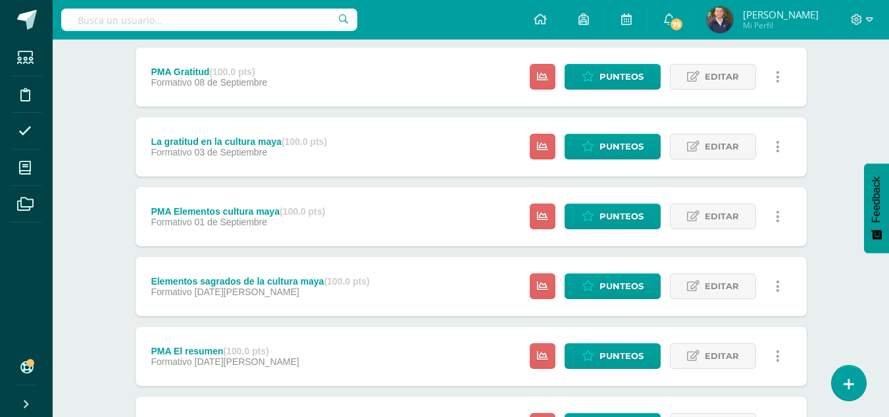
scroll to position [573, 0]
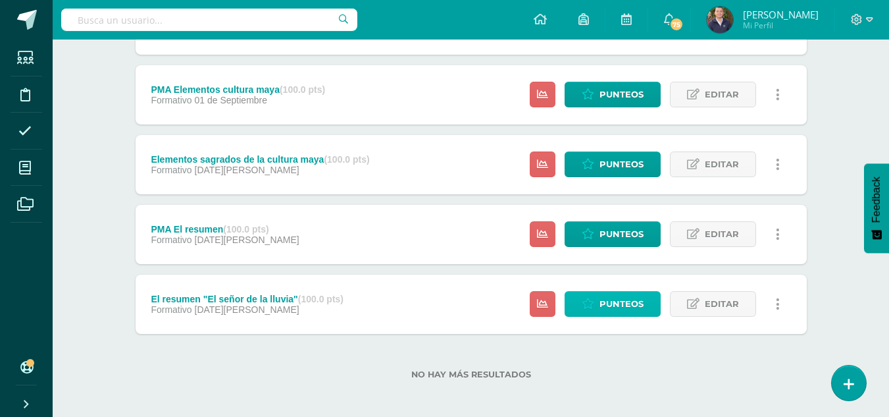
click at [625, 306] on span "Punteos" at bounding box center [622, 304] width 44 height 24
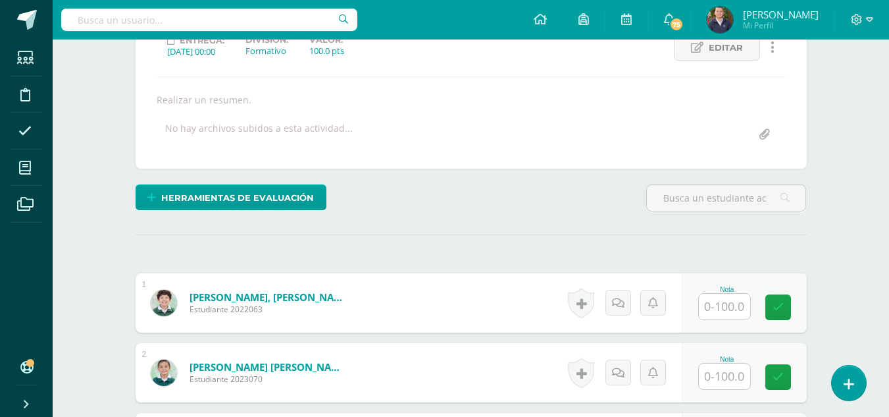
scroll to position [197, 0]
click at [737, 305] on input "text" at bounding box center [724, 306] width 51 height 26
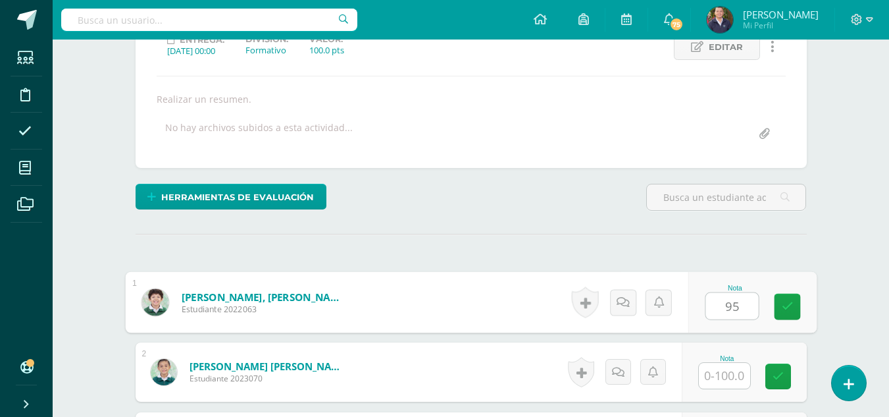
type input "95"
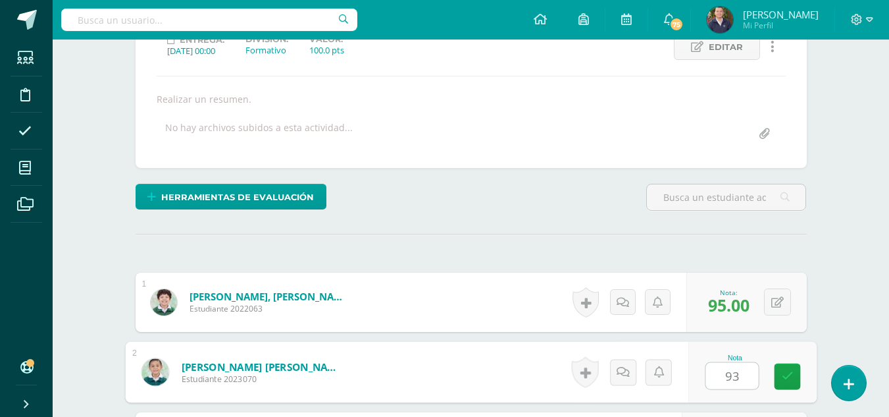
type input "93"
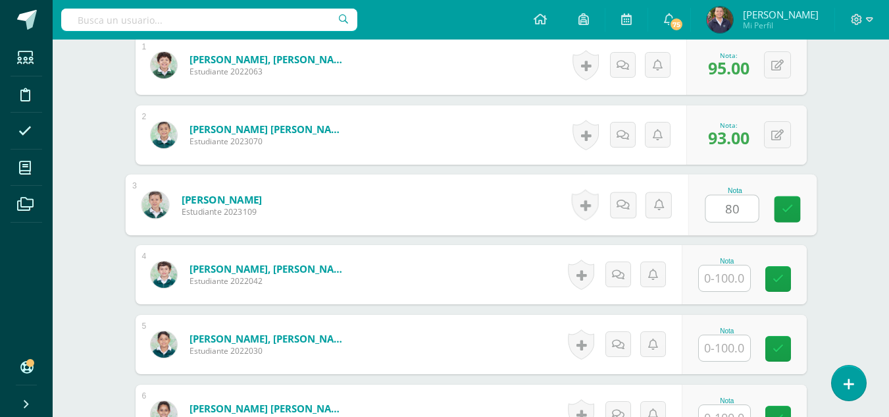
type input "80"
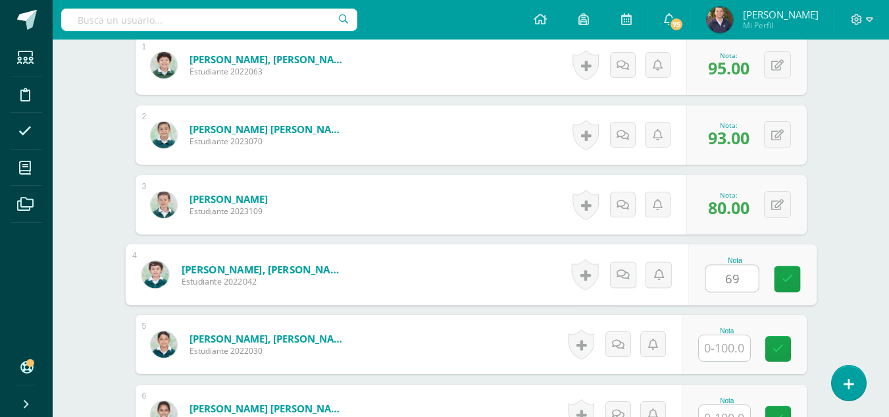
type input "69"
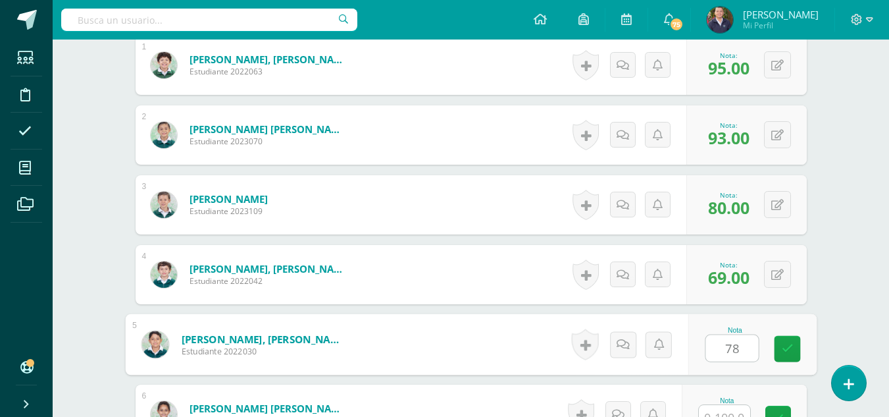
type input "78"
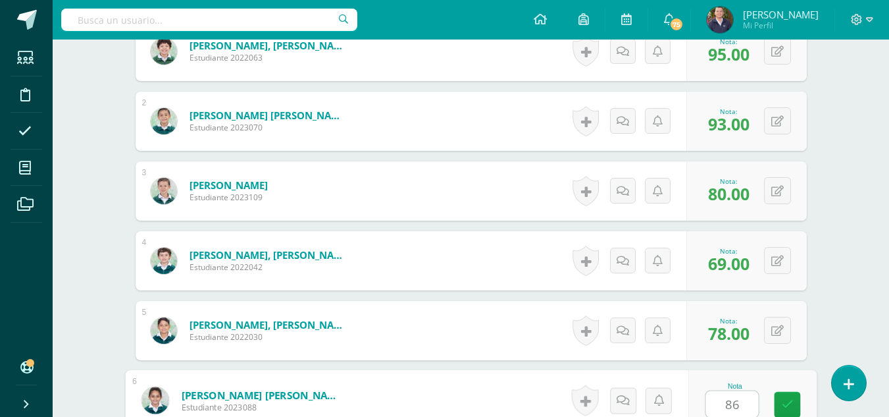
type input "86"
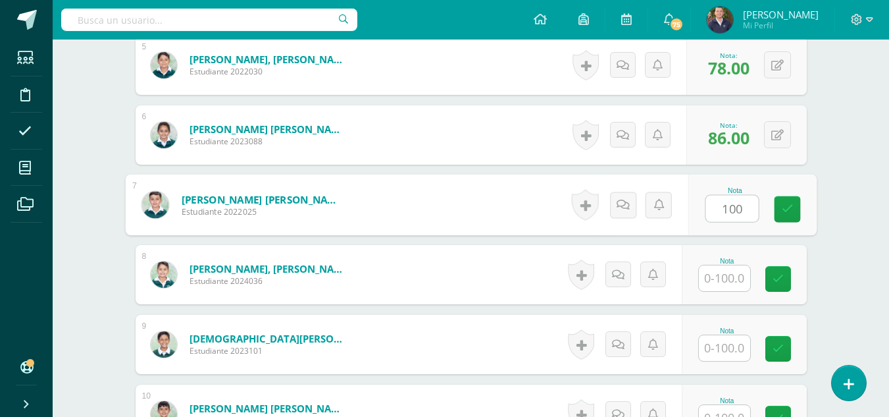
type input "100"
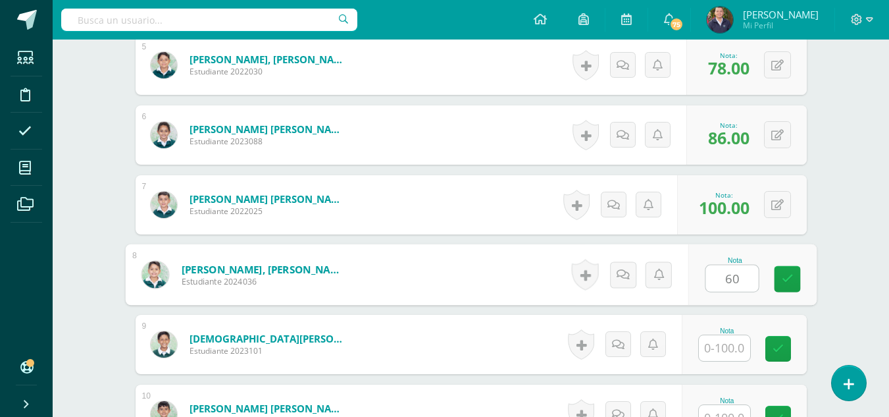
type input "60"
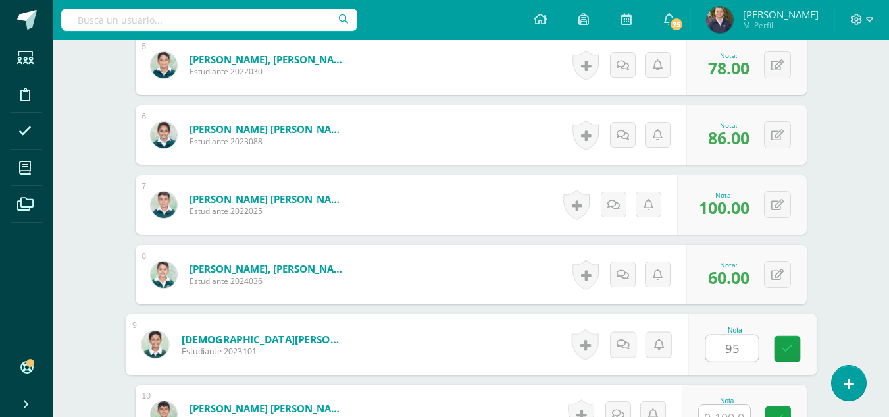
type input "95"
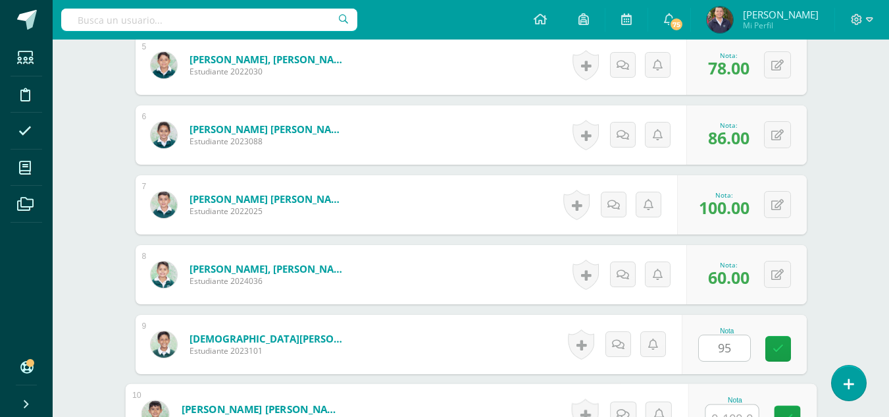
scroll to position [727, 0]
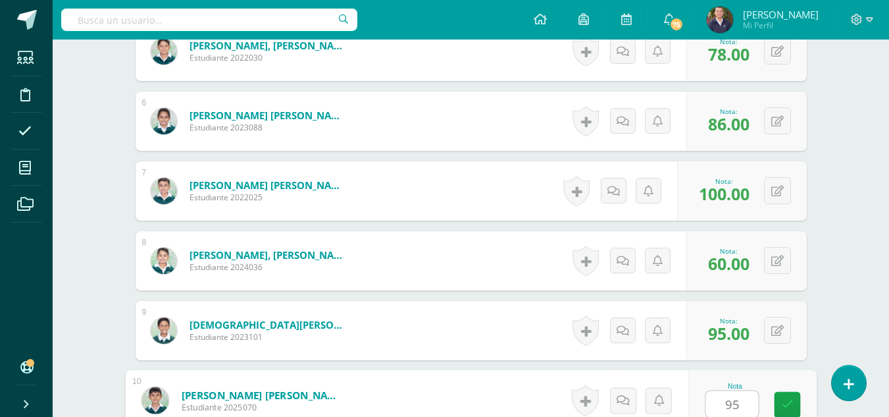
type input "95"
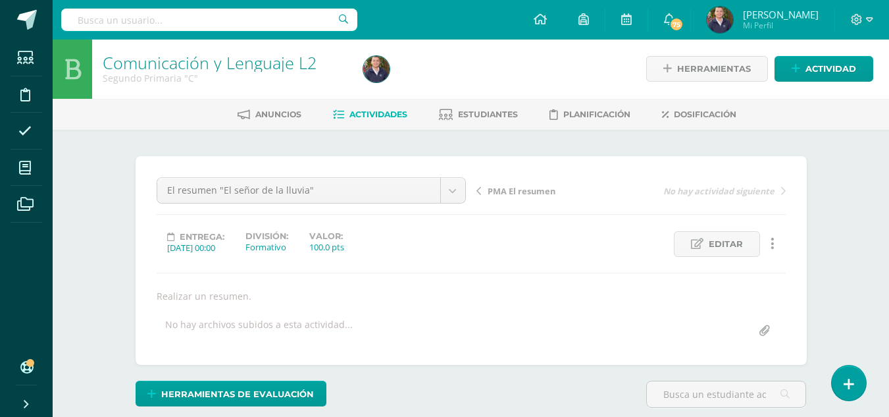
scroll to position [0, 0]
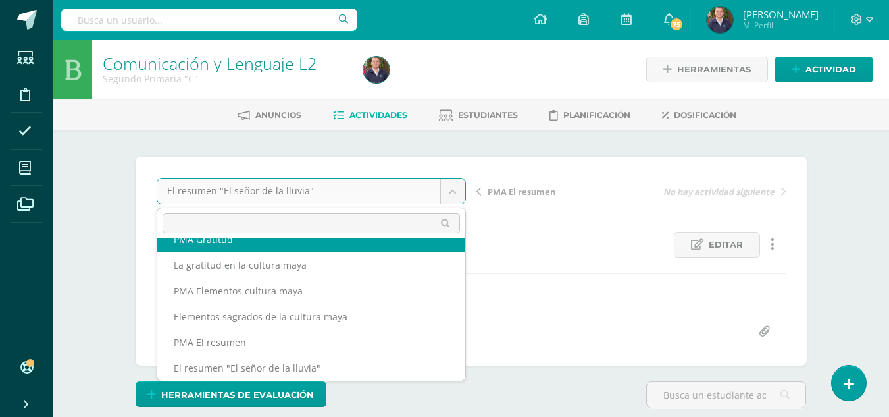
scroll to position [108, 0]
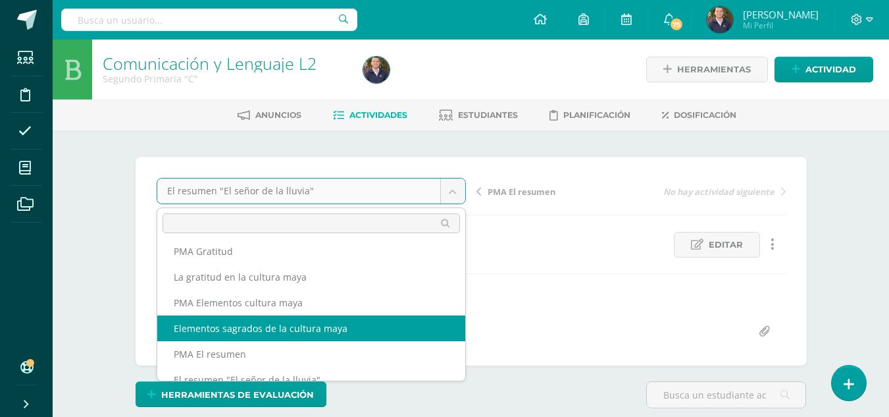
select select "/dashboard/teacher/grade-activity/264266/"
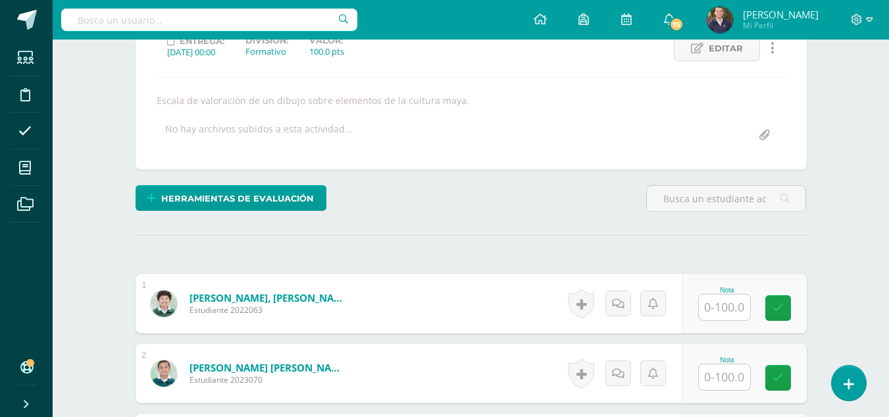
scroll to position [197, 0]
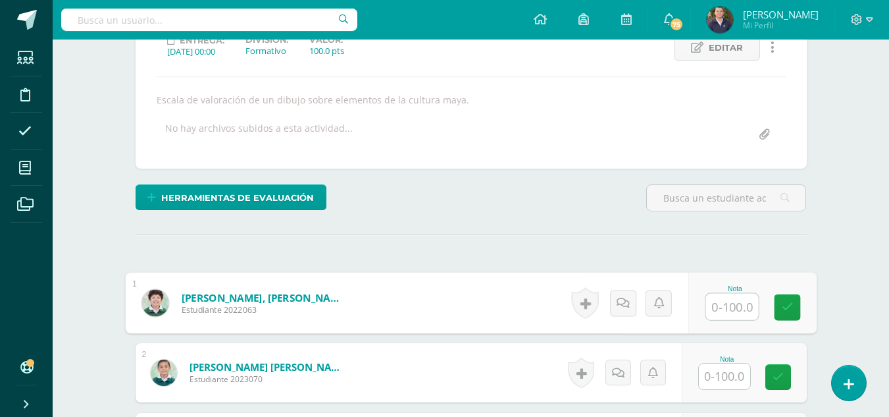
click at [734, 304] on input "text" at bounding box center [732, 307] width 53 height 26
type input "85"
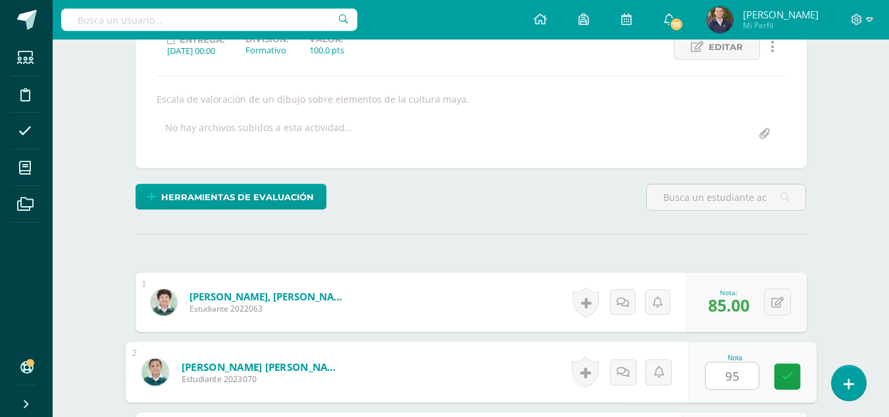
type input "95"
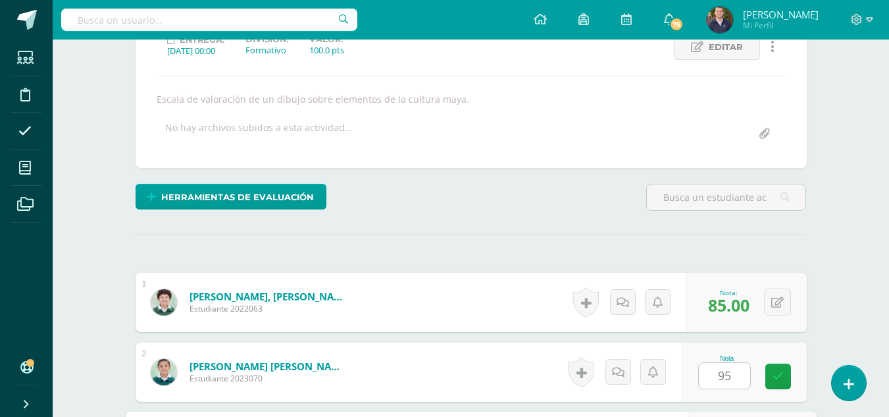
scroll to position [434, 0]
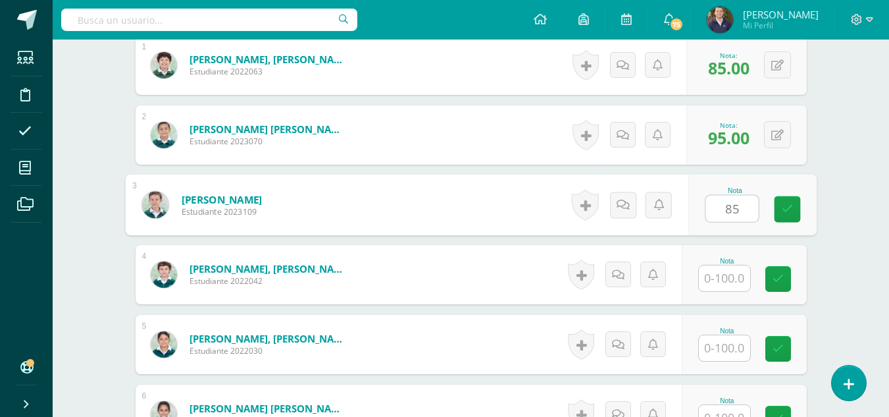
type input "85"
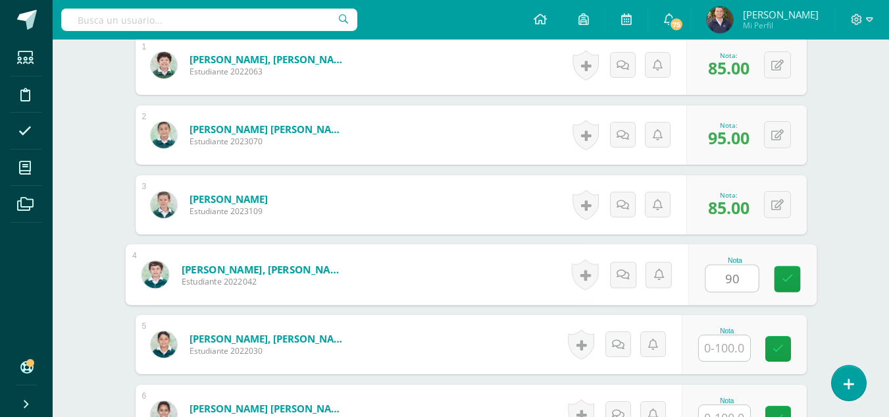
type input "90"
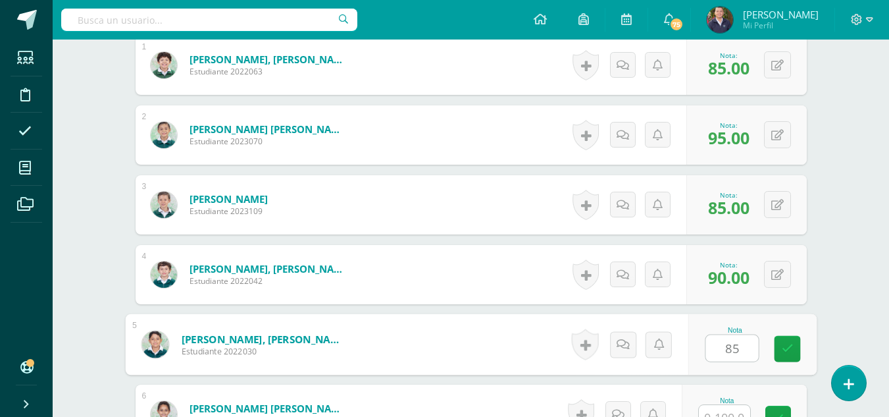
type input "85"
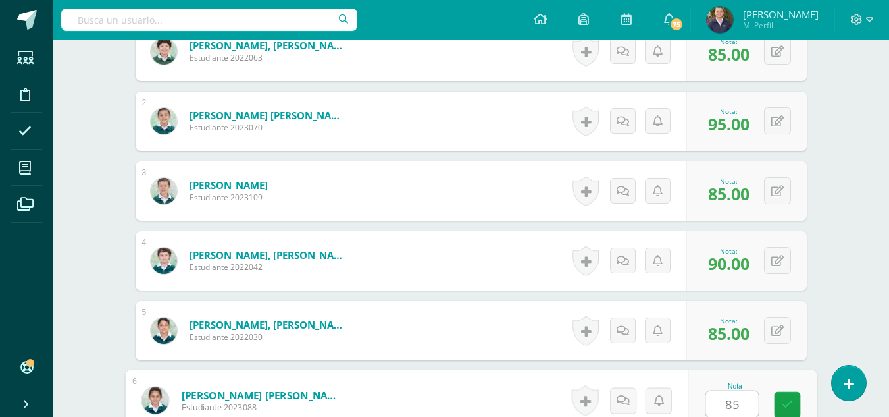
type input "85"
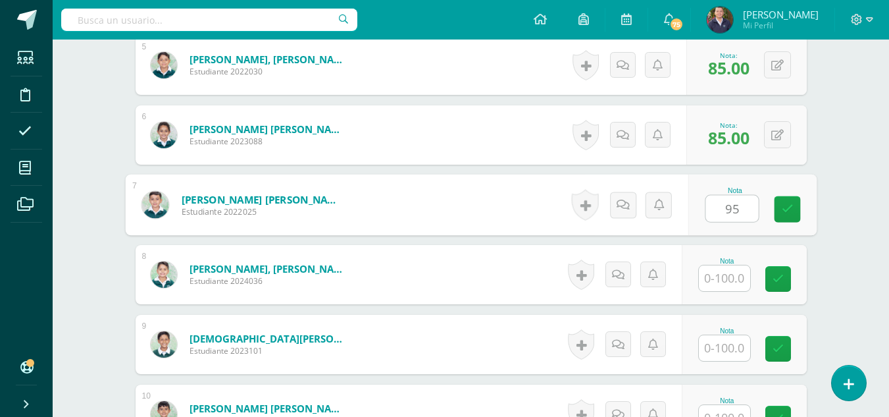
type input "95"
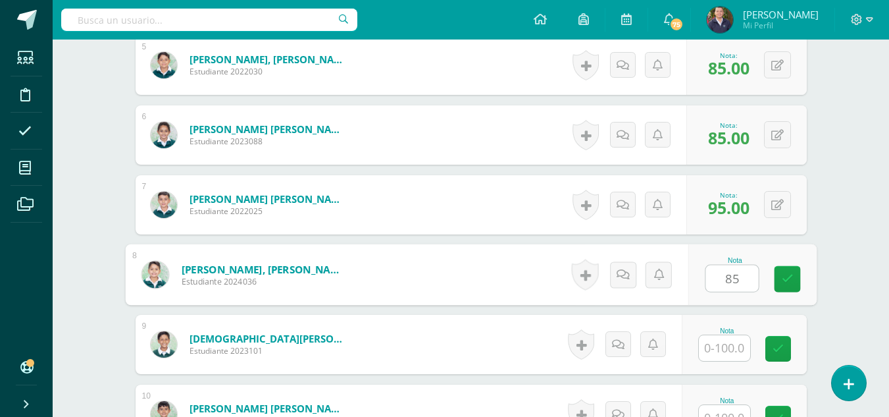
type input "85"
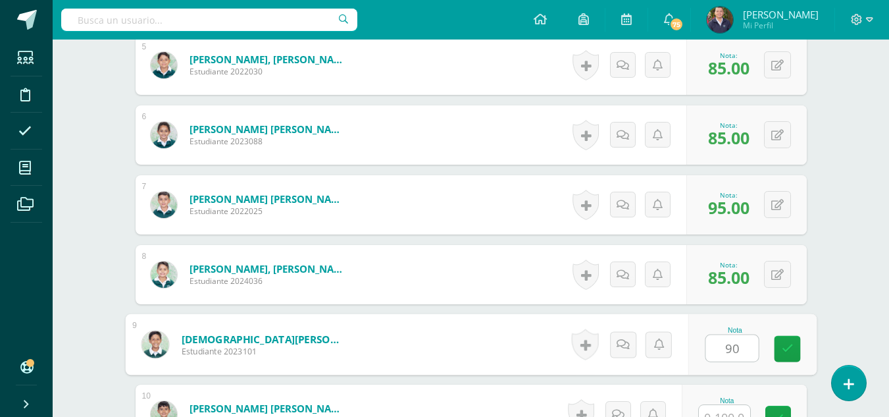
type input "90"
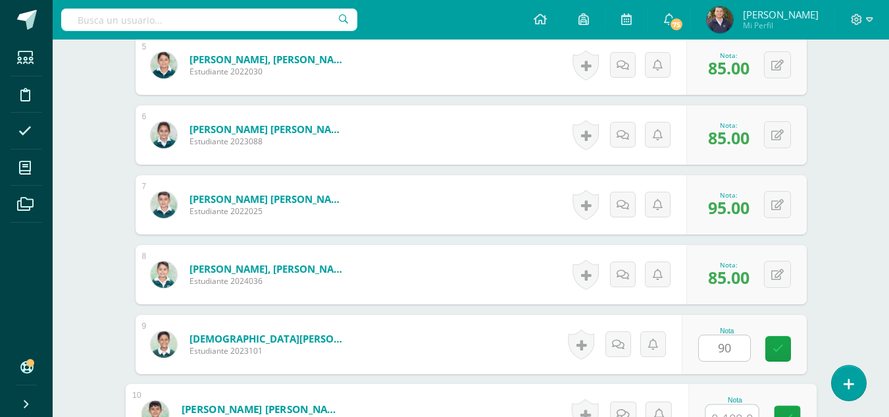
scroll to position [727, 0]
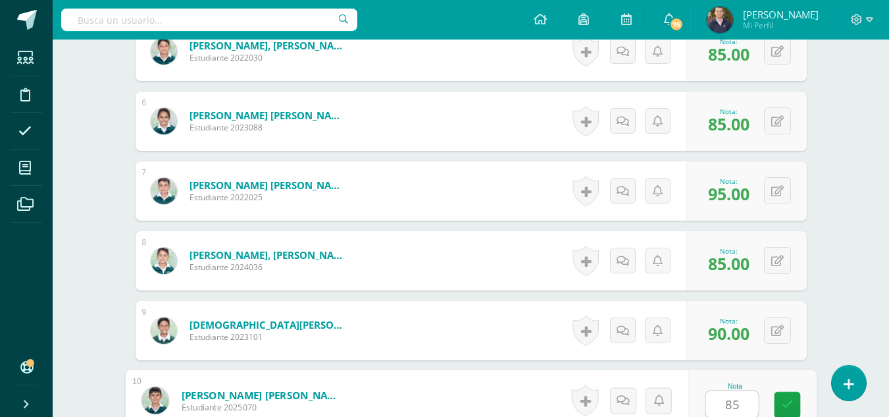
type input "85"
